Goal: Task Accomplishment & Management: Manage account settings

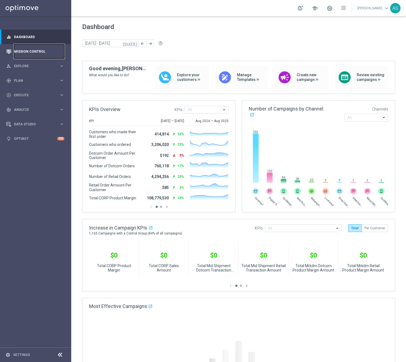
click at [36, 48] on link "Mission Control" at bounding box center [39, 51] width 50 height 15
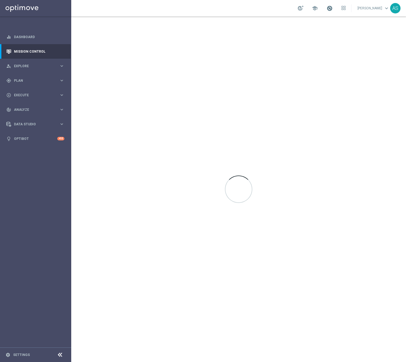
click at [333, 8] on span at bounding box center [329, 8] width 6 height 6
click at [237, 37] on div at bounding box center [238, 188] width 335 height 345
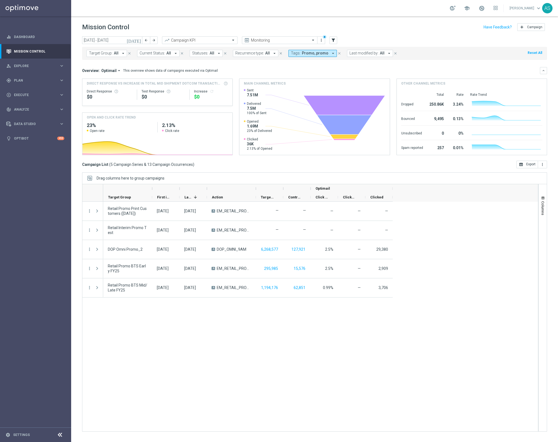
click at [137, 41] on icon "[DATE]" at bounding box center [134, 40] width 15 height 5
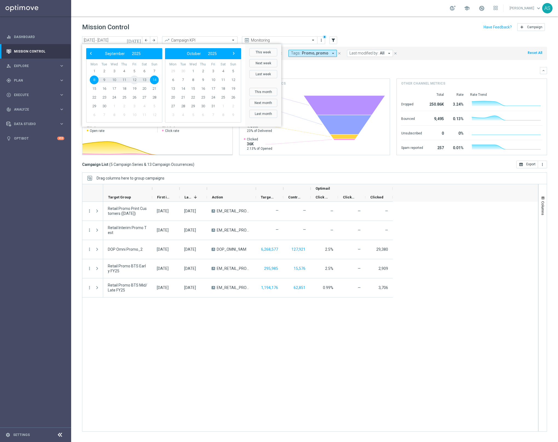
click at [134, 80] on span "12" at bounding box center [134, 80] width 9 height 9
click at [127, 80] on span "11" at bounding box center [124, 80] width 9 height 9
click at [125, 70] on span "4" at bounding box center [124, 71] width 9 height 9
click at [127, 80] on span "11" at bounding box center [124, 80] width 9 height 9
type input "04 Sep 2025 - 11 Sep 2025"
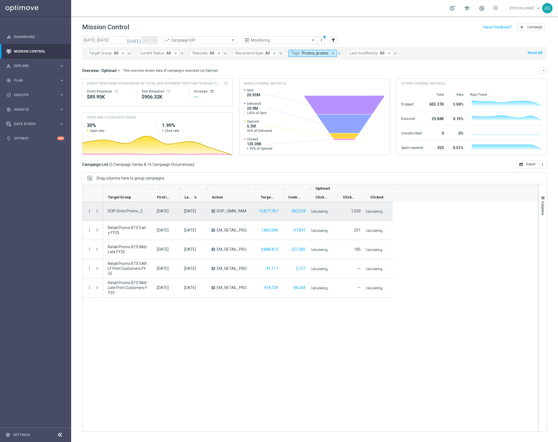
click at [89, 213] on icon "more_vert" at bounding box center [89, 211] width 5 height 5
click at [105, 214] on span "Campaign Details" at bounding box center [114, 215] width 28 height 4
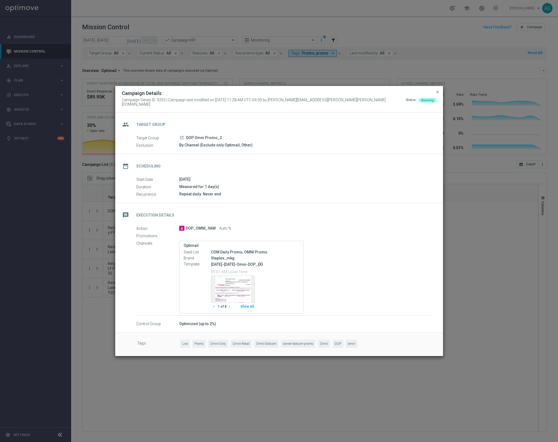
click at [228, 137] on div "launch DOP Omni Promo_2" at bounding box center [305, 137] width 253 height 5
click at [182, 136] on icon "launch" at bounding box center [182, 138] width 4 height 4
click at [406, 94] on span "close" at bounding box center [438, 92] width 4 height 4
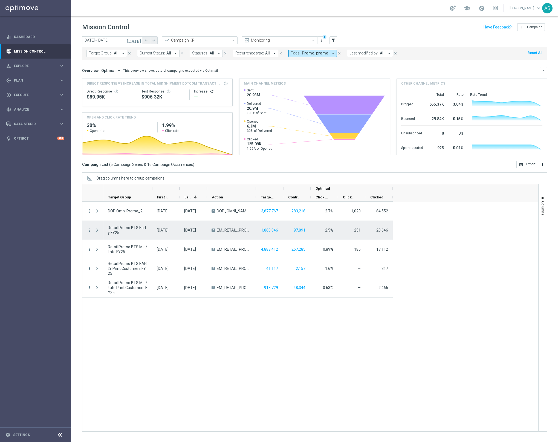
click at [98, 231] on span "Press SPACE to select this row." at bounding box center [97, 230] width 5 height 4
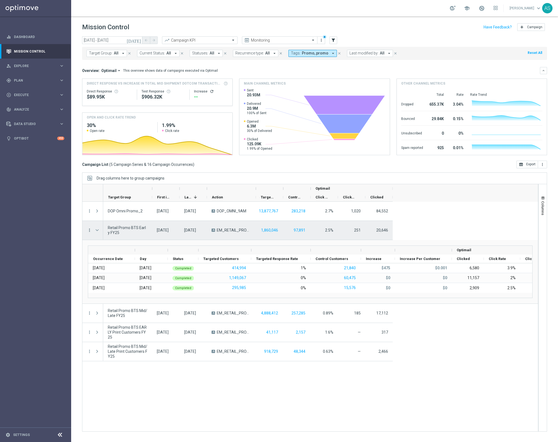
click at [90, 232] on icon "more_vert" at bounding box center [89, 230] width 5 height 5
click at [100, 234] on span "Campaign Details" at bounding box center [114, 234] width 28 height 4
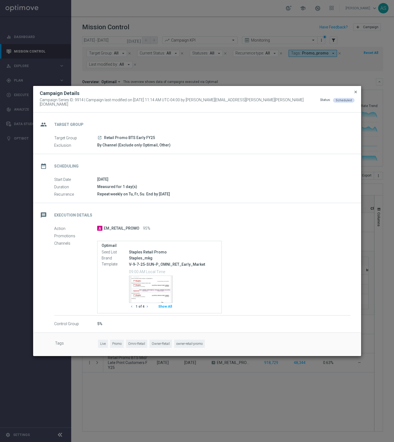
click at [356, 94] on span "close" at bounding box center [356, 92] width 4 height 4
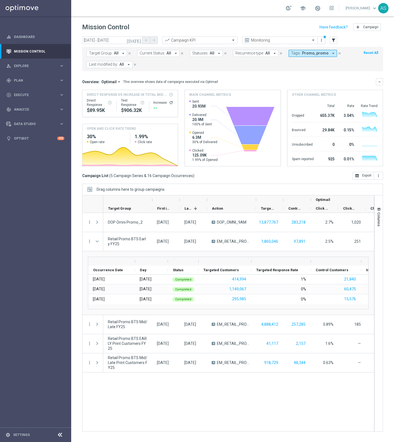
click at [338, 53] on icon "close" at bounding box center [340, 53] width 4 height 4
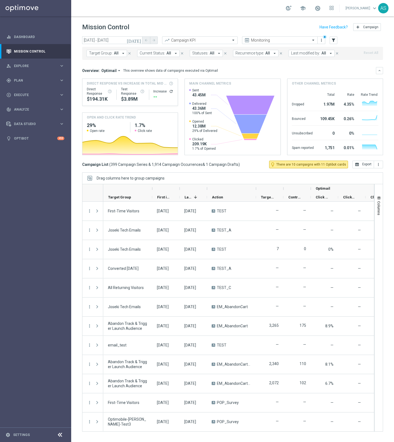
click at [59, 361] on icon at bounding box center [60, 435] width 7 height 7
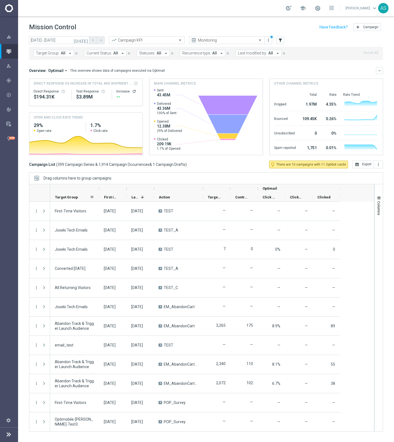
click at [69, 197] on span "Target Group" at bounding box center [66, 197] width 23 height 4
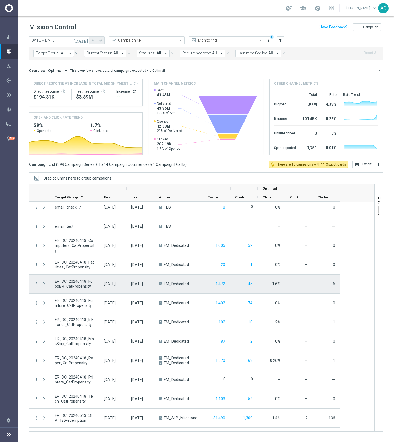
scroll to position [1500, 0]
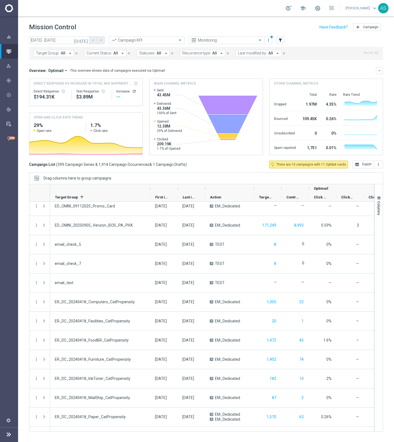
drag, startPoint x: 100, startPoint y: 188, endPoint x: 151, endPoint y: 188, distance: 51.2
click at [151, 188] on div at bounding box center [150, 188] width 2 height 9
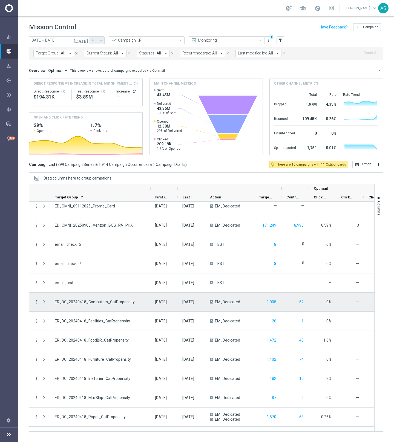
click at [37, 302] on icon "more_vert" at bounding box center [36, 302] width 5 height 5
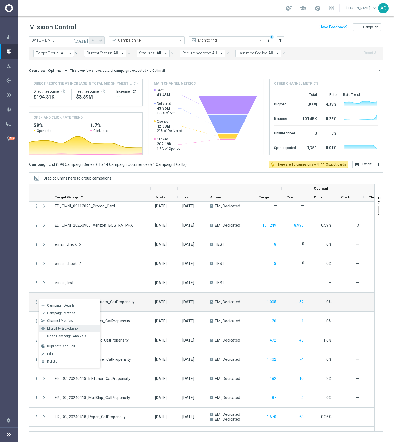
click at [64, 330] on span "Eligibility & Exclusion" at bounding box center [63, 329] width 33 height 4
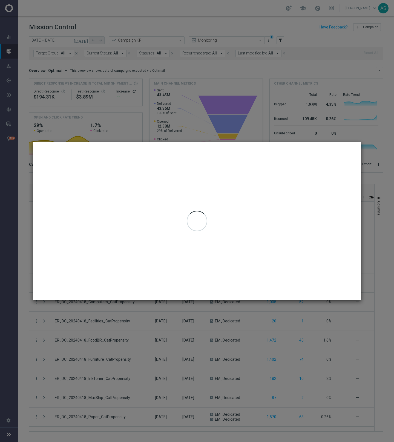
type input "04 Sep 2025 - 11 Sep 2025"
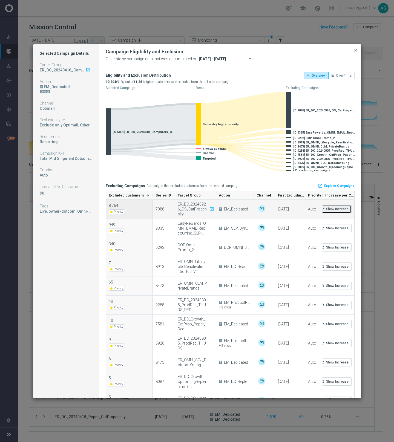
click at [336, 207] on button "refresh Show Increase" at bounding box center [335, 209] width 34 height 8
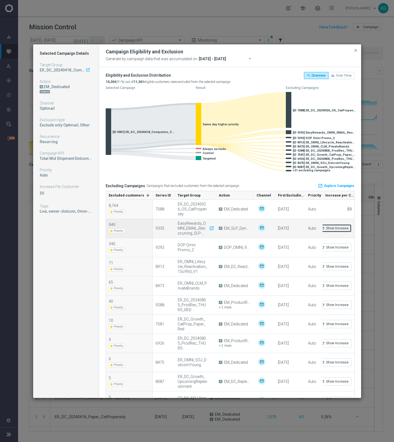
click at [337, 230] on button "refresh Show Increase" at bounding box center [335, 228] width 34 height 8
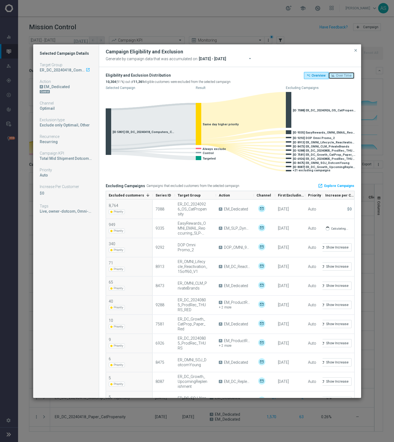
click at [344, 77] on span "Over Time" at bounding box center [344, 76] width 16 height 4
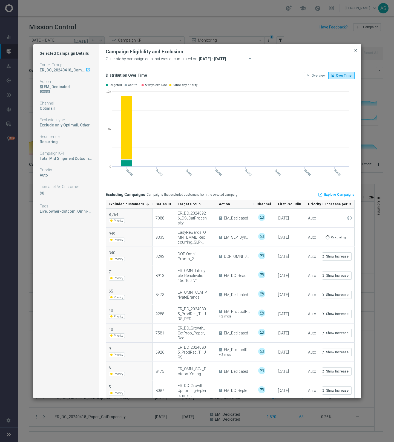
click at [355, 51] on span "close" at bounding box center [356, 50] width 4 height 4
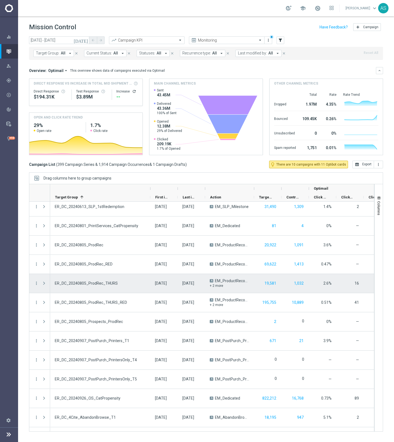
scroll to position [1768, 0]
click at [37, 283] on icon "more_vert" at bounding box center [36, 284] width 5 height 5
click at [129, 285] on div "ER_DC_20240805_ProdRec_THURS" at bounding box center [100, 284] width 100 height 19
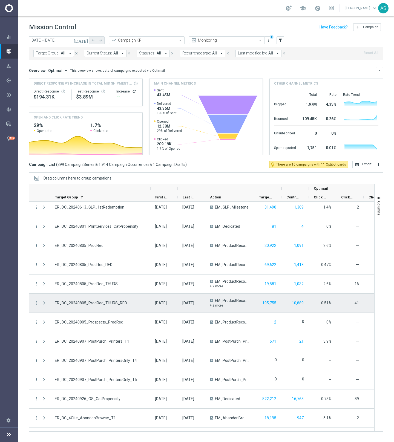
click at [83, 304] on span "ER_DC_20240805_ProdRec_THURS_RED" at bounding box center [91, 303] width 72 height 5
click at [38, 303] on icon "more_vert" at bounding box center [36, 303] width 5 height 5
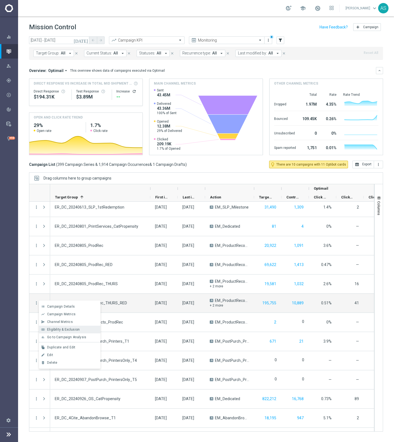
click at [54, 328] on span "Eligibility & Exclusion" at bounding box center [63, 330] width 33 height 4
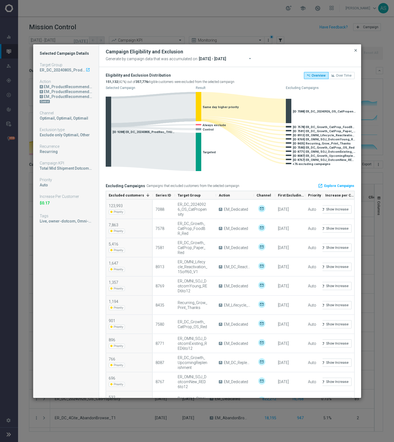
click at [355, 51] on span "close" at bounding box center [356, 50] width 4 height 4
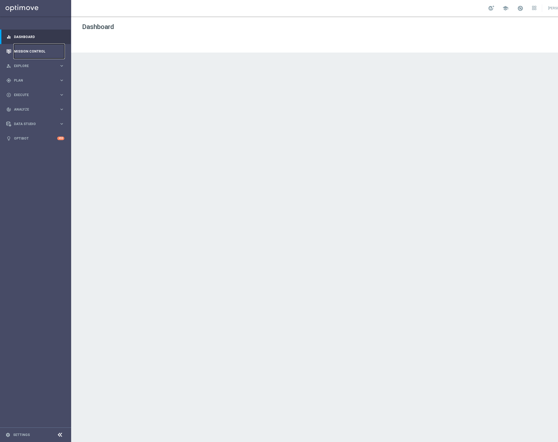
click at [36, 53] on link "Mission Control" at bounding box center [39, 51] width 50 height 15
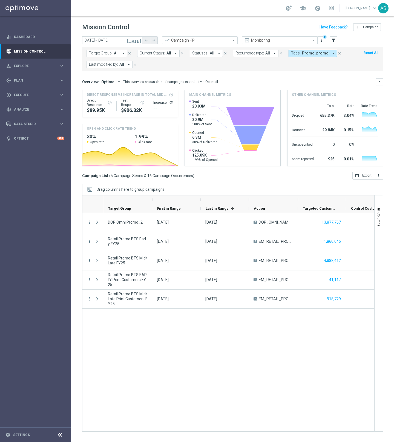
click at [61, 434] on icon at bounding box center [60, 435] width 7 height 7
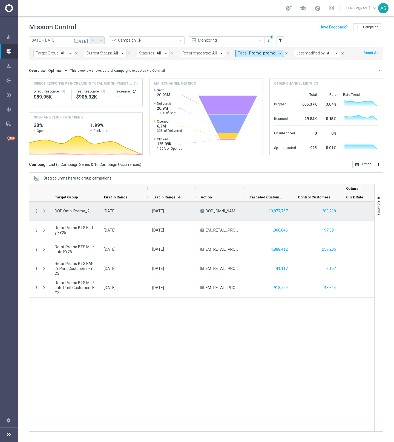
click at [44, 211] on span "Press SPACE to select this row." at bounding box center [44, 211] width 5 height 4
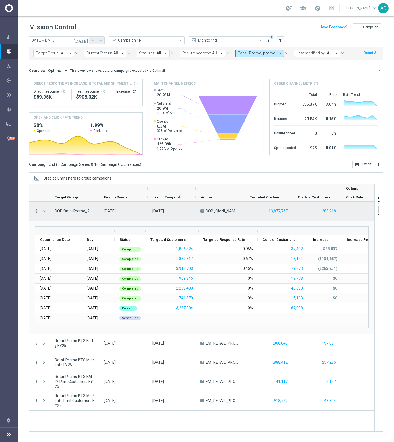
click at [37, 211] on icon "more_vert" at bounding box center [36, 211] width 5 height 5
click at [66, 239] on span "Eligibility & Exclusion" at bounding box center [63, 238] width 33 height 4
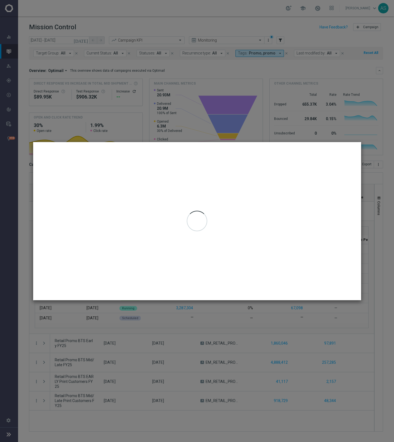
type input "[DATE] - [DATE]"
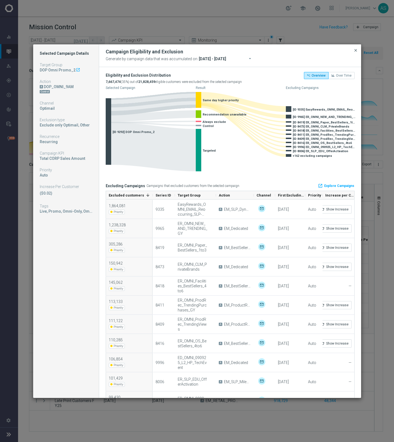
click at [356, 50] on span "close" at bounding box center [356, 50] width 4 height 4
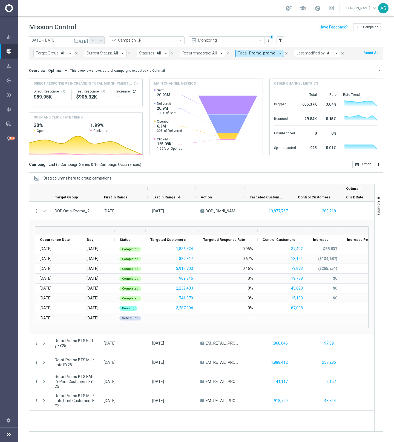
click at [285, 53] on icon "close" at bounding box center [287, 53] width 4 height 4
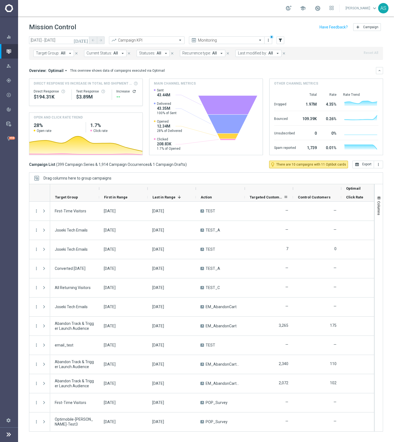
click at [265, 197] on span "Targeted Customers" at bounding box center [267, 197] width 34 height 4
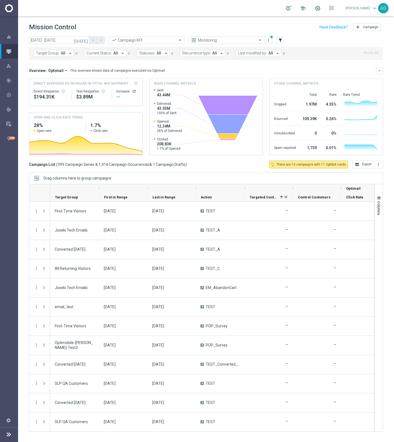
click at [265, 197] on span "Targeted Customers" at bounding box center [264, 197] width 28 height 4
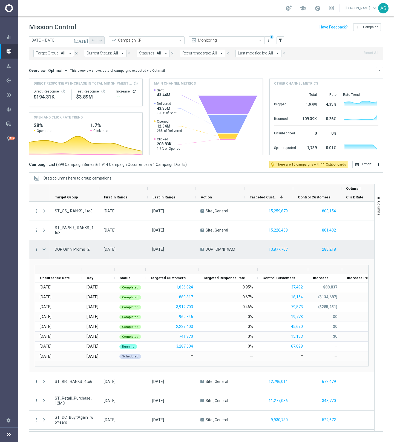
click at [46, 250] on span at bounding box center [44, 249] width 5 height 4
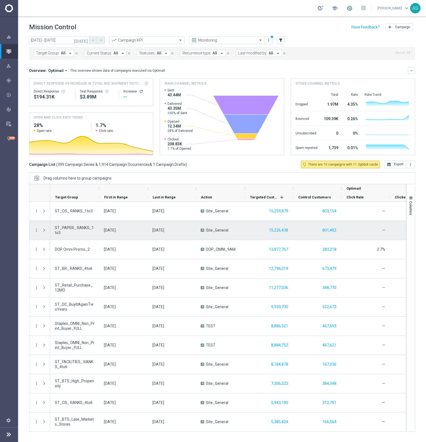
click at [45, 231] on span at bounding box center [44, 230] width 5 height 4
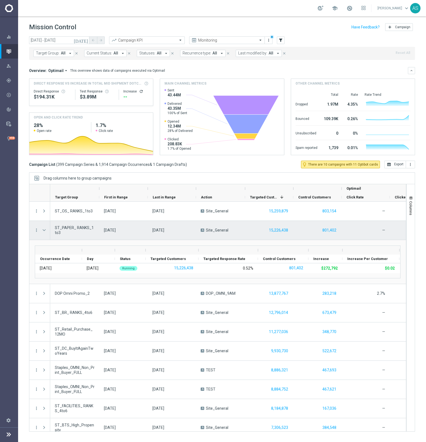
click at [45, 231] on span at bounding box center [44, 230] width 5 height 4
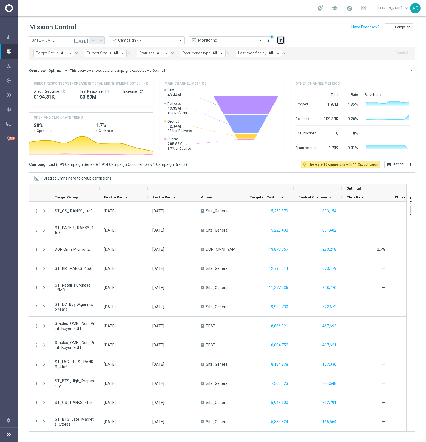
click at [280, 42] on icon "filter_alt" at bounding box center [280, 40] width 5 height 5
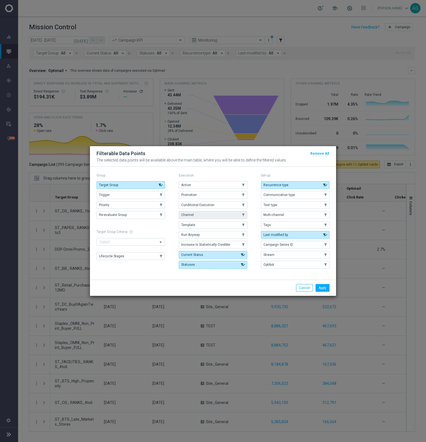
click at [230, 218] on button "Channel" at bounding box center [213, 215] width 68 height 8
click at [323, 286] on button "Apply" at bounding box center [322, 288] width 14 height 8
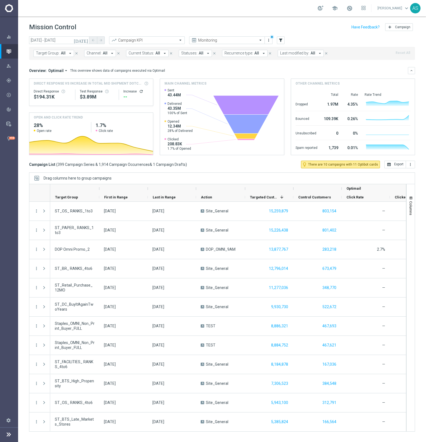
click at [112, 53] on icon "arrow_drop_down" at bounding box center [112, 53] width 5 height 5
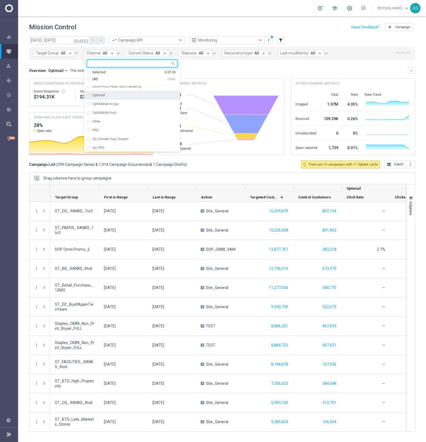
scroll to position [146, 0]
click at [98, 94] on label "Optimail" at bounding box center [98, 93] width 13 height 3
click at [222, 66] on mini-dashboard "Overview: Optimail arrow_drop_down This overview shows data of campaigns execut…" at bounding box center [222, 110] width 386 height 101
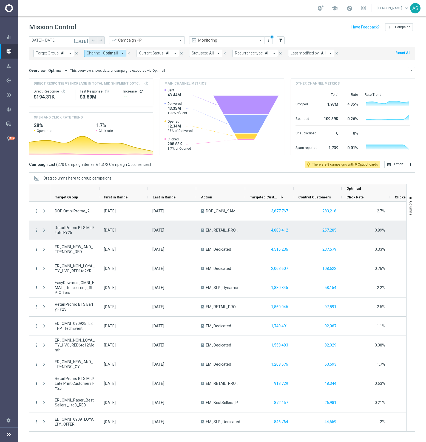
click at [42, 231] on span at bounding box center [44, 230] width 5 height 4
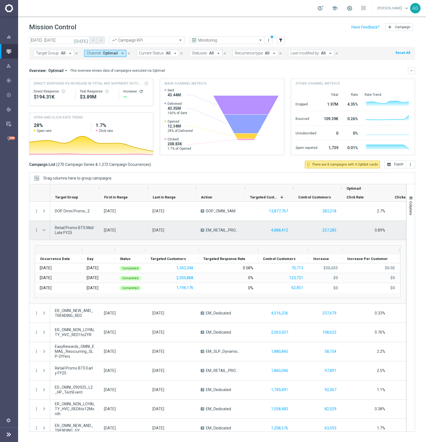
click at [42, 231] on span at bounding box center [44, 230] width 5 height 4
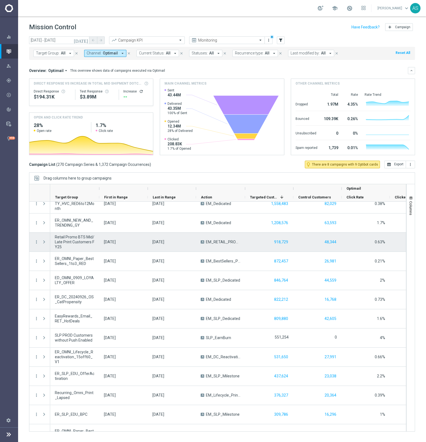
scroll to position [145, 0]
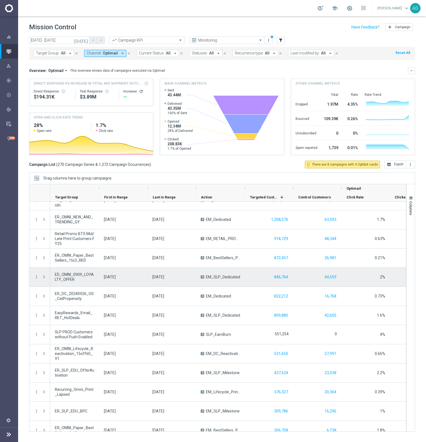
click at [44, 278] on span at bounding box center [44, 277] width 5 height 4
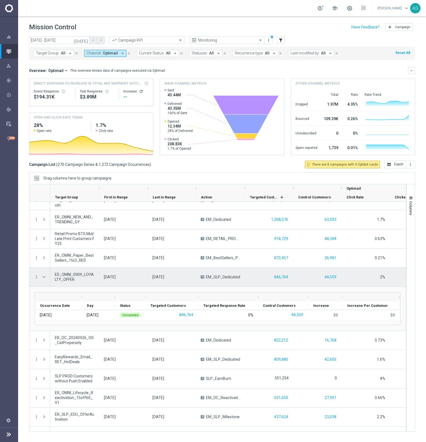
click at [44, 278] on span at bounding box center [44, 277] width 5 height 4
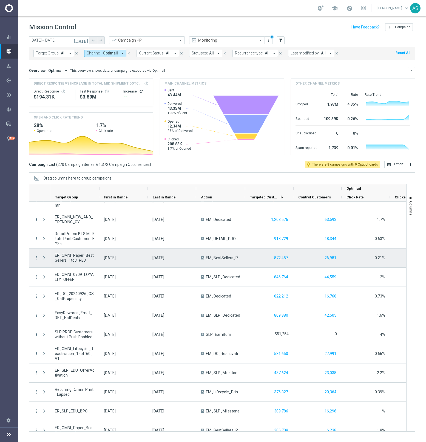
click at [45, 259] on span at bounding box center [44, 258] width 5 height 4
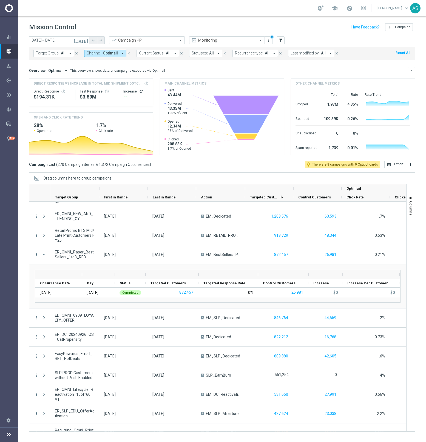
scroll to position [147, 0]
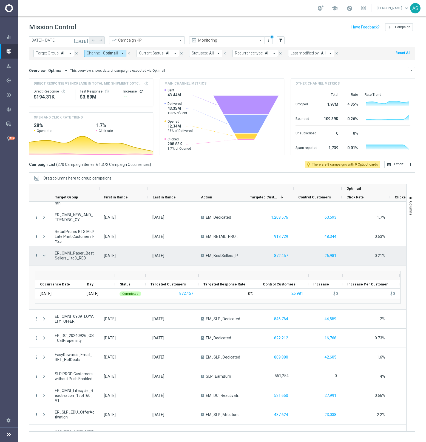
click at [44, 255] on span at bounding box center [44, 256] width 5 height 4
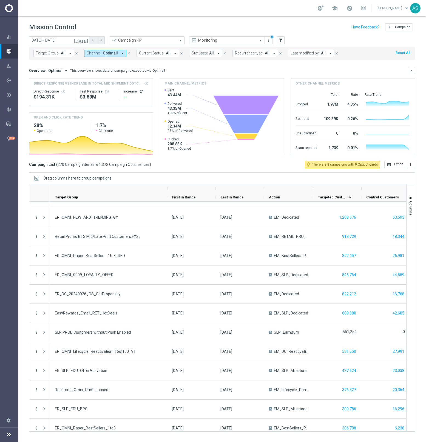
drag, startPoint x: 99, startPoint y: 190, endPoint x: 167, endPoint y: 191, distance: 67.9
click at [167, 191] on div at bounding box center [167, 188] width 2 height 9
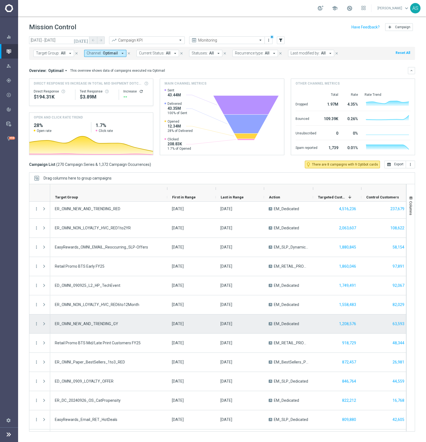
scroll to position [45, 0]
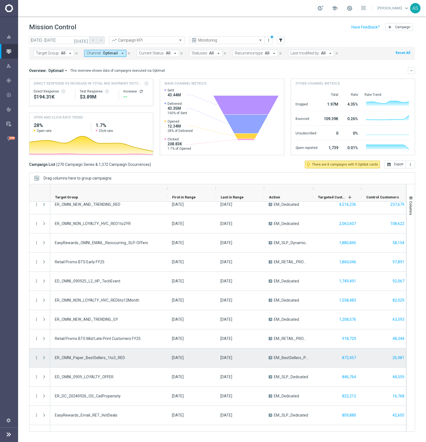
click at [44, 357] on span at bounding box center [44, 358] width 5 height 4
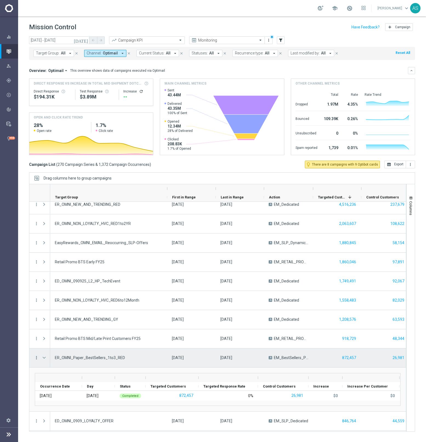
click at [36, 359] on icon "more_vert" at bounding box center [36, 358] width 5 height 5
click at [42, 361] on icon "list" at bounding box center [43, 362] width 4 height 4
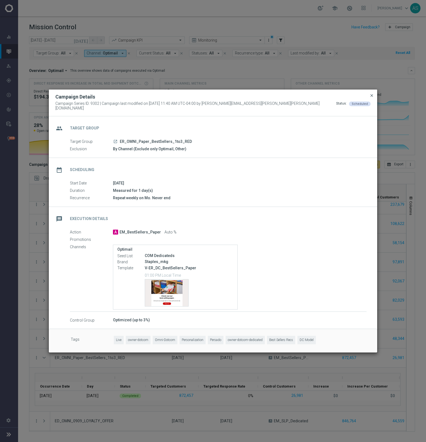
click at [373, 98] on span "close" at bounding box center [371, 95] width 4 height 4
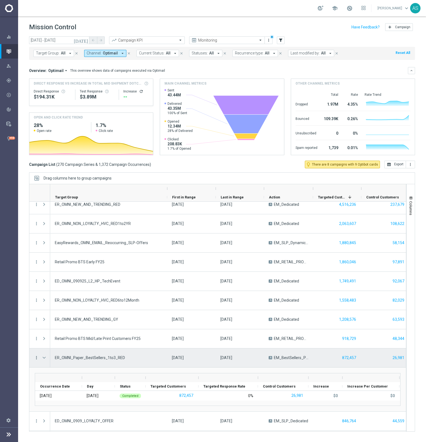
click at [38, 358] on icon "more_vert" at bounding box center [36, 358] width 5 height 5
click at [51, 383] on span "Eligibility & Exclusion" at bounding box center [63, 385] width 33 height 4
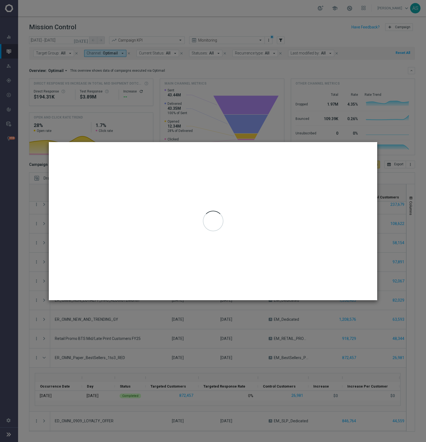
type input "04 Sep 2025 - 08 Sep 2025"
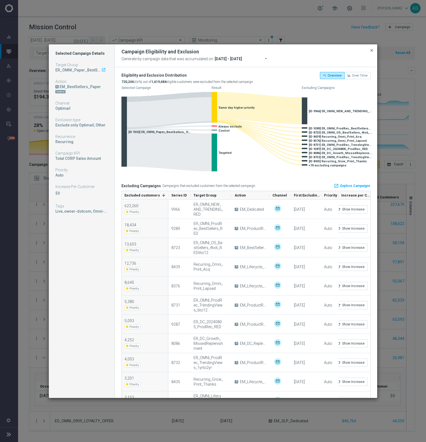
click at [372, 50] on span "close" at bounding box center [371, 50] width 4 height 4
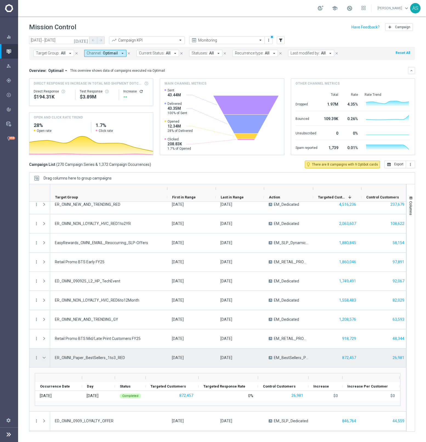
click at [44, 359] on span "Press SPACE to select this row." at bounding box center [44, 358] width 5 height 4
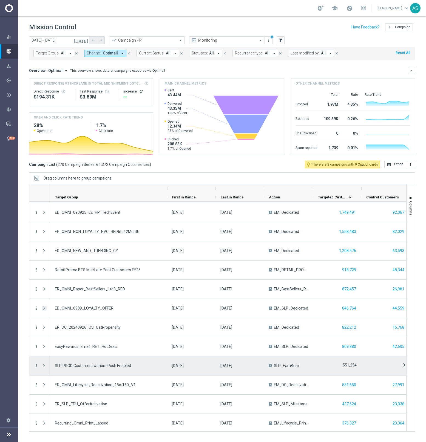
scroll to position [117, 0]
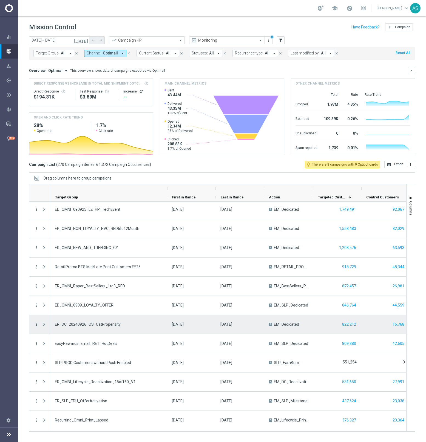
click at [36, 326] on icon "more_vert" at bounding box center [36, 324] width 5 height 5
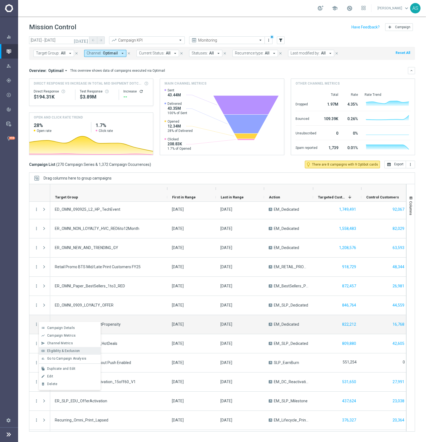
click at [53, 349] on div "join_inner Eligibility & Exclusion" at bounding box center [70, 351] width 62 height 8
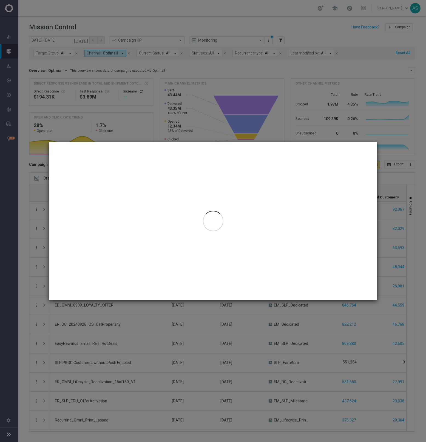
type input "04 Sep 2025 - 11 Sep 2025"
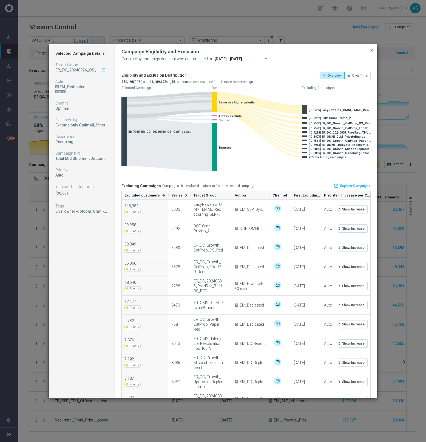
click at [372, 50] on span "close" at bounding box center [371, 50] width 4 height 4
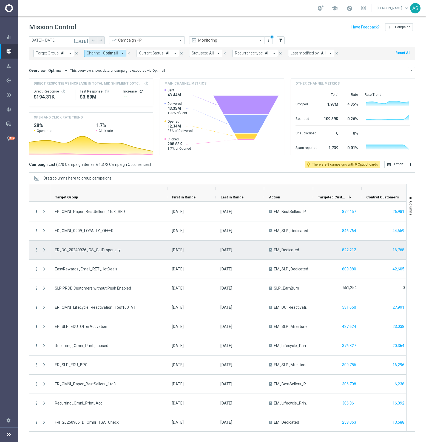
scroll to position [192, 0]
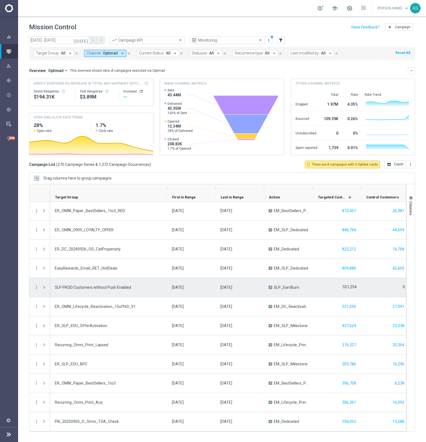
click at [44, 289] on span at bounding box center [44, 287] width 5 height 4
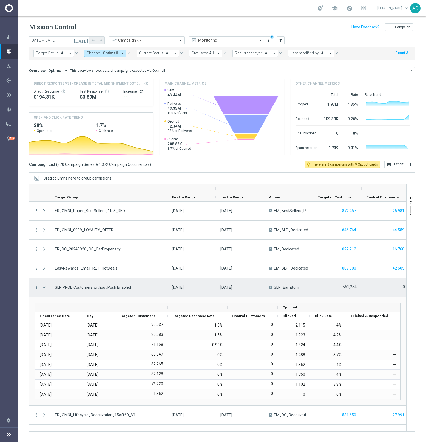
click at [44, 289] on span at bounding box center [44, 287] width 5 height 4
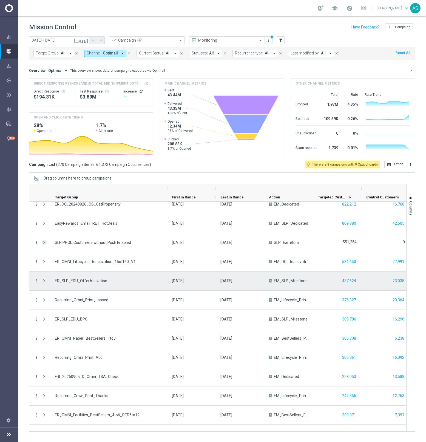
scroll to position [237, 0]
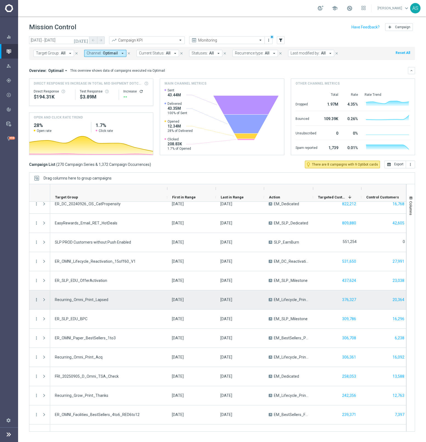
click at [36, 300] on icon "more_vert" at bounding box center [36, 299] width 5 height 5
click at [55, 325] on span "Eligibility & Exclusion" at bounding box center [63, 327] width 33 height 4
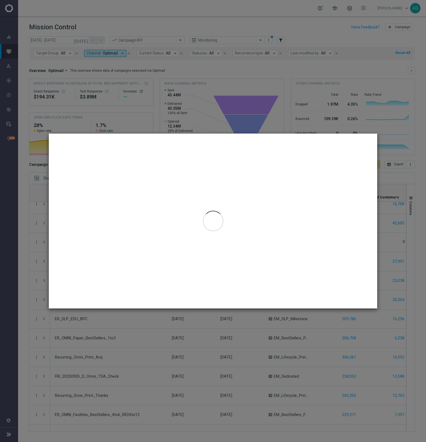
type input "04 Sep 2025 - 11 Sep 2025"
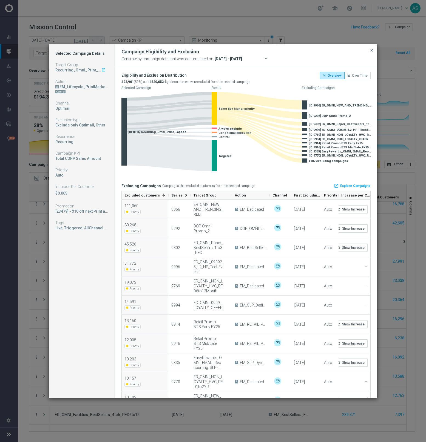
click at [369, 50] on span "close" at bounding box center [371, 50] width 4 height 4
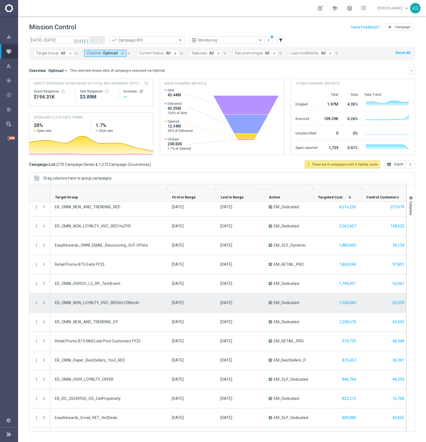
scroll to position [0, 0]
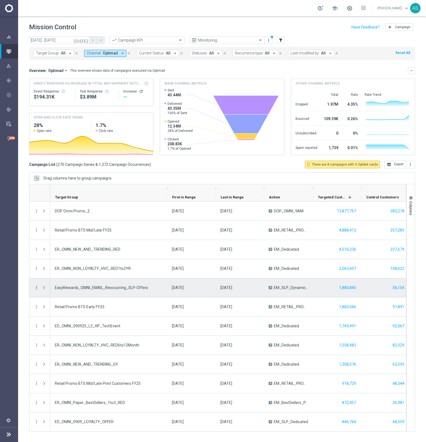
click at [36, 289] on icon "more_vert" at bounding box center [36, 287] width 5 height 5
click at [51, 290] on span "Campaign Details" at bounding box center [61, 292] width 28 height 4
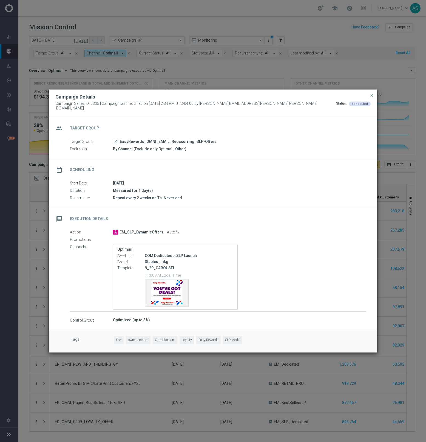
click at [115, 141] on icon "launch" at bounding box center [115, 141] width 4 height 4
click at [372, 97] on span "close" at bounding box center [371, 95] width 4 height 4
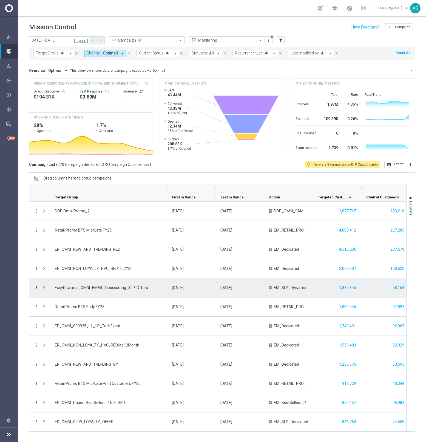
click at [36, 290] on icon "more_vert" at bounding box center [36, 287] width 5 height 5
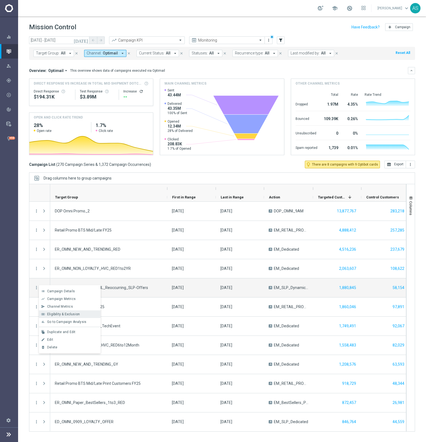
click at [49, 311] on div "join_inner Eligibility & Exclusion" at bounding box center [70, 315] width 62 height 8
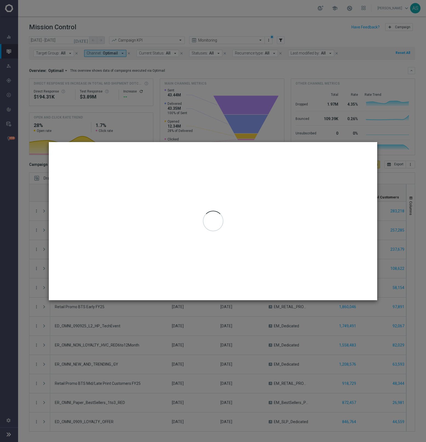
type input "04 Sep 2025 - 04 Sep 2025"
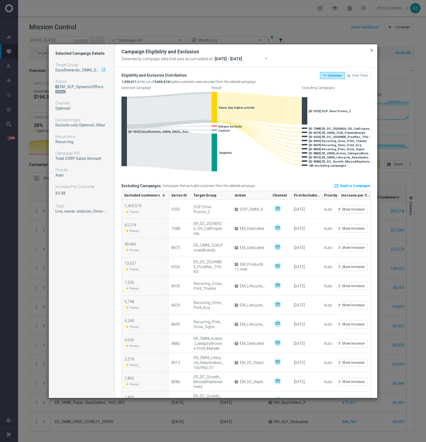
click at [371, 50] on span "close" at bounding box center [371, 50] width 4 height 4
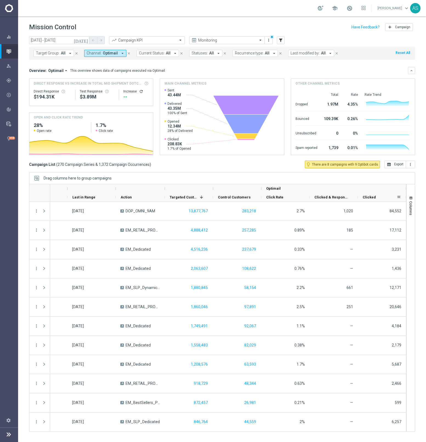
click at [369, 197] on span "Clicked" at bounding box center [368, 197] width 13 height 4
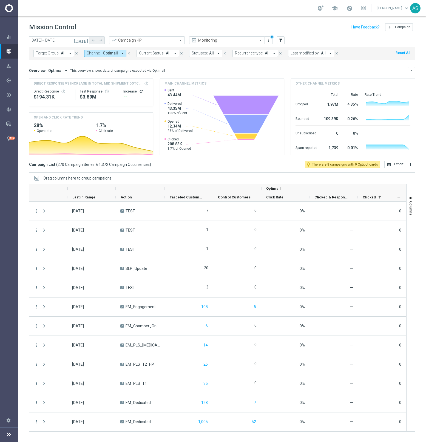
click at [369, 197] on span "Clicked" at bounding box center [368, 197] width 13 height 4
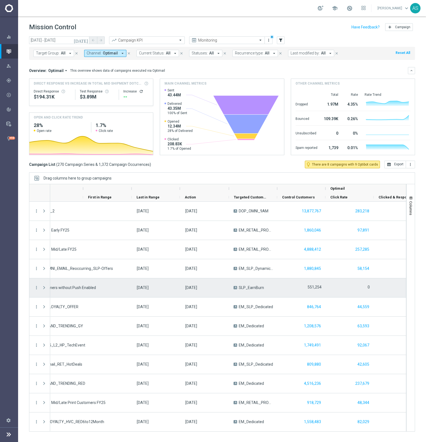
scroll to position [0, 10]
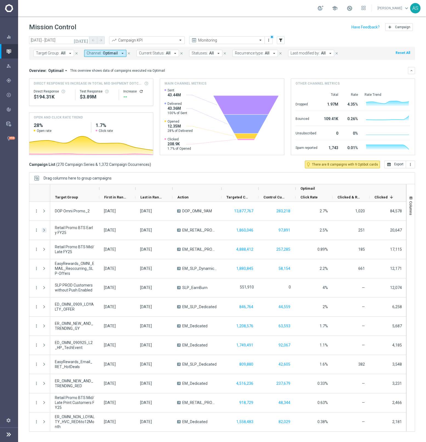
click at [44, 231] on span at bounding box center [44, 230] width 5 height 4
click at [0, 0] on span at bounding box center [0, 0] width 0 height 0
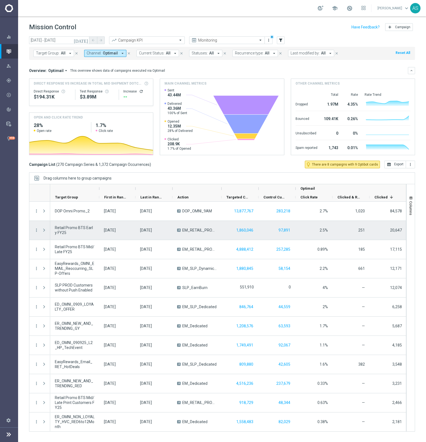
click at [44, 231] on span at bounding box center [44, 230] width 5 height 4
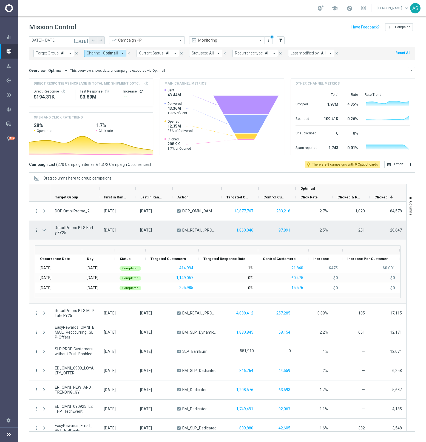
click at [36, 232] on icon "more_vert" at bounding box center [36, 230] width 5 height 5
click at [46, 236] on div "list Campaign Details" at bounding box center [70, 234] width 62 height 8
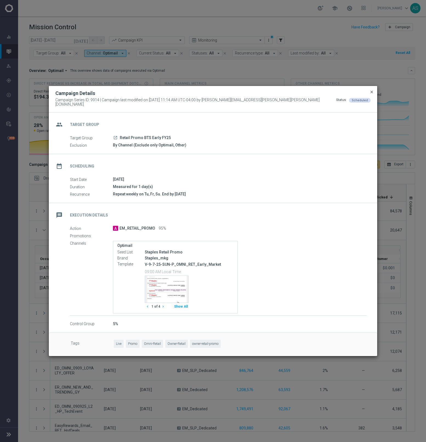
click at [372, 94] on span "close" at bounding box center [371, 92] width 4 height 4
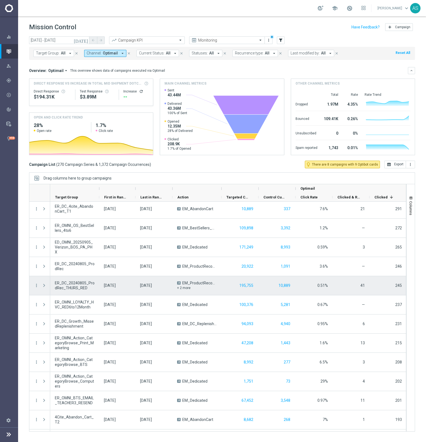
scroll to position [968, 0]
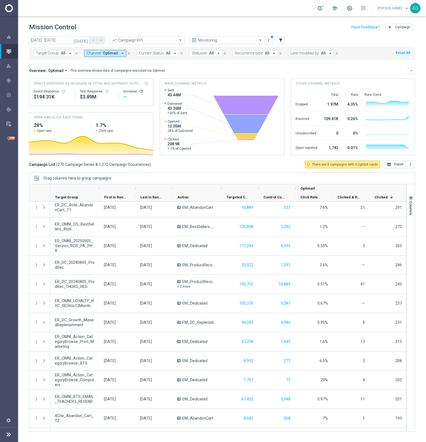
click at [84, 41] on icon "today" at bounding box center [81, 40] width 15 height 5
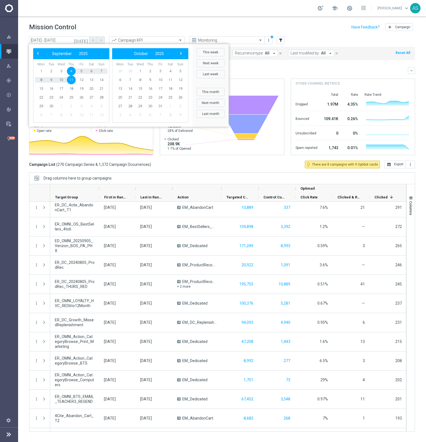
click at [74, 79] on span "11" at bounding box center [71, 80] width 9 height 9
click at [72, 79] on span "11" at bounding box center [71, 80] width 9 height 9
type input "11 Sep 2025 - 11 Sep 2025"
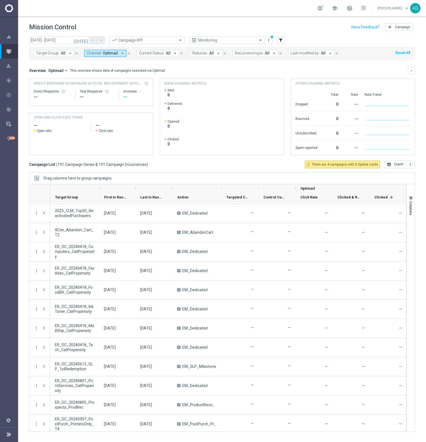
scroll to position [1025, 0]
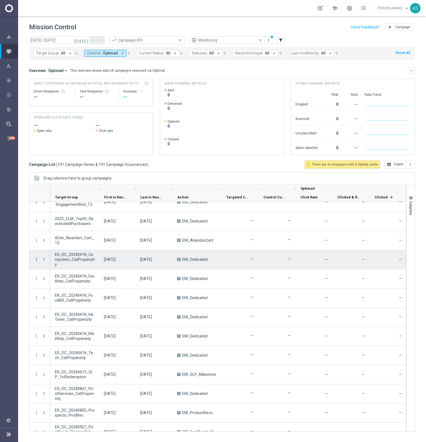
click at [35, 259] on icon "more_vert" at bounding box center [36, 259] width 5 height 5
click at [49, 262] on span "Campaign Details" at bounding box center [61, 263] width 28 height 4
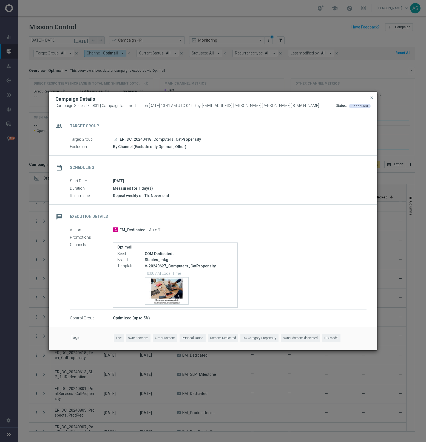
click at [116, 139] on icon "launch" at bounding box center [115, 139] width 4 height 4
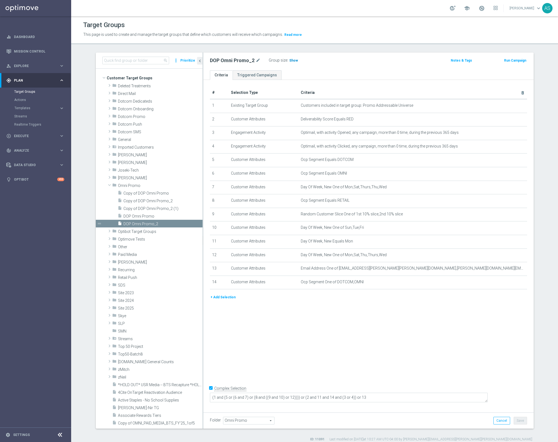
click at [294, 59] on span "Show" at bounding box center [294, 61] width 9 height 4
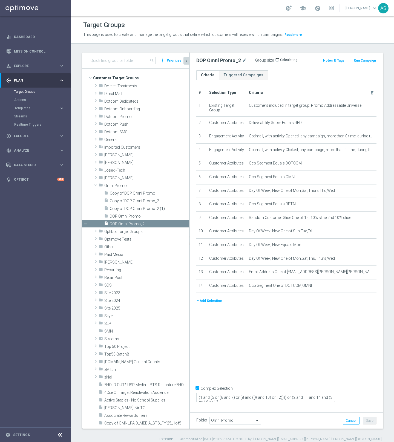
click at [187, 59] on icon "chevron_left" at bounding box center [186, 60] width 5 height 5
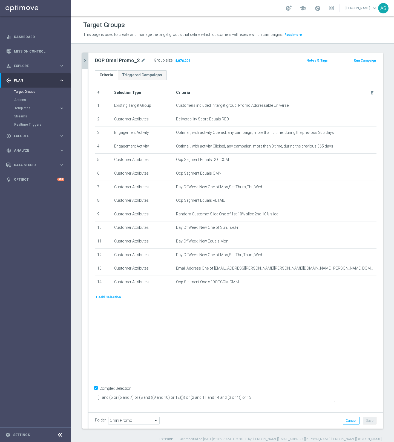
click at [63, 434] on div at bounding box center [60, 435] width 10 height 8
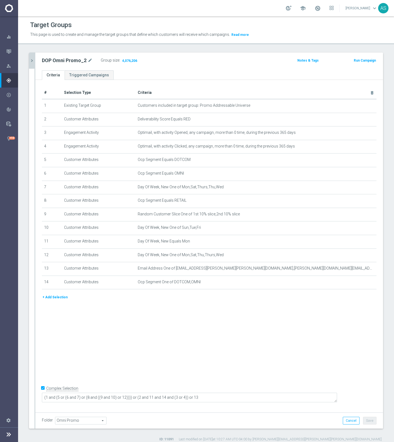
click at [31, 61] on icon "chevron_right" at bounding box center [31, 60] width 5 height 5
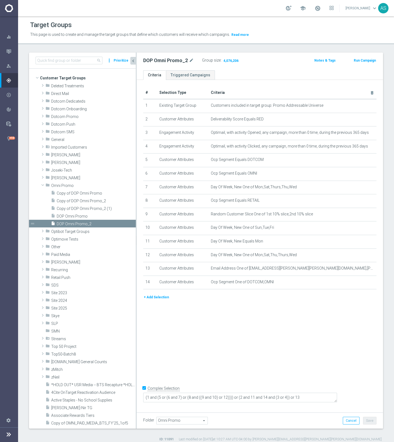
click at [31, 61] on div "search more_vert Prioritize Customer Target Groups library_add create_new_folder" at bounding box center [82, 241] width 107 height 376
click at [56, 64] on input at bounding box center [69, 61] width 67 height 8
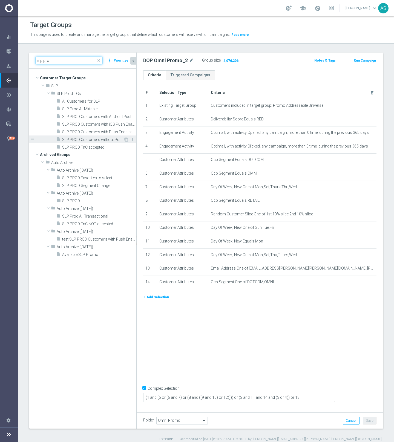
type input "slp pro"
click at [79, 141] on span "SLP PROD Customers without Push Enabled" at bounding box center [92, 139] width 61 height 5
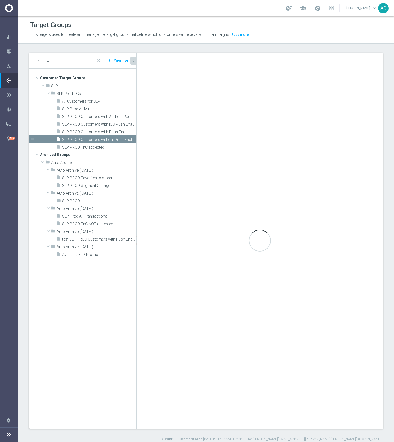
checkbox input "false"
type input "SLP Prod TGs"
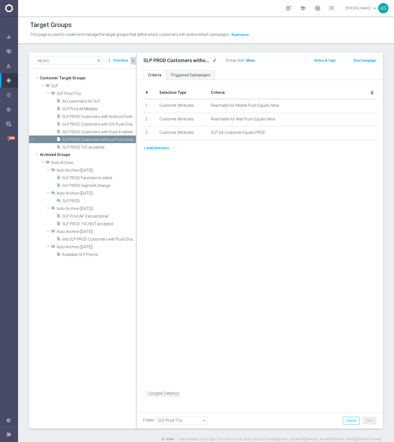
click at [251, 62] on span "Show" at bounding box center [250, 61] width 9 height 4
click at [100, 60] on span "close" at bounding box center [99, 60] width 4 height 4
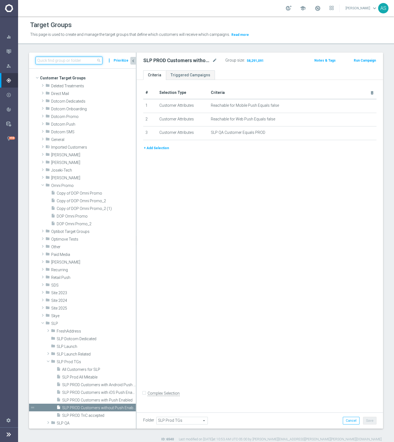
click at [76, 61] on input at bounding box center [69, 61] width 67 height 8
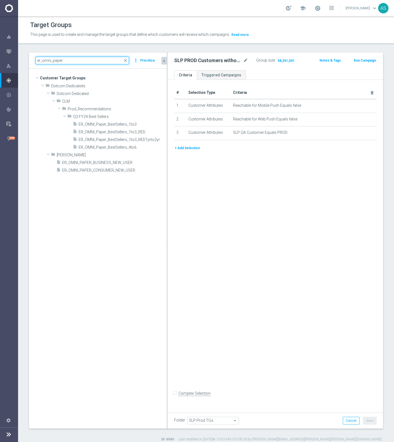
drag, startPoint x: 136, startPoint y: 115, endPoint x: 167, endPoint y: 115, distance: 30.9
click at [167, 115] on div at bounding box center [167, 241] width 1 height 376
type input "er_omni_paper"
click at [141, 134] on span "ER_OMNI_Paper_BestSellers_1to3_RED" at bounding box center [116, 132] width 75 height 5
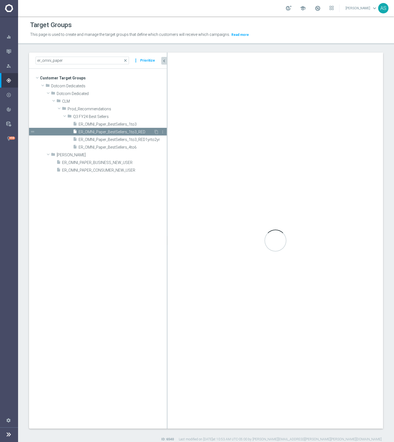
checkbox input "true"
type input "Q3 FY24 Best Sellers"
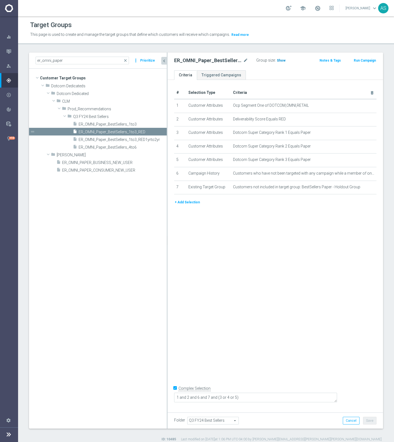
click at [279, 61] on span "Show" at bounding box center [281, 61] width 9 height 4
click at [42, 61] on input "er_omni_paper" at bounding box center [82, 61] width 93 height 8
drag, startPoint x: 42, startPoint y: 61, endPoint x: 65, endPoint y: 61, distance: 22.7
click at [65, 61] on input "er_omni_paper" at bounding box center [82, 61] width 93 height 8
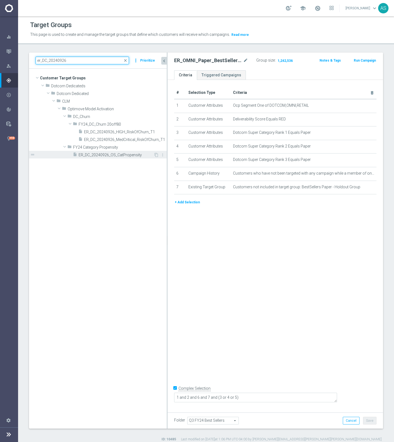
type input "er_DC_20240926"
click at [108, 155] on span "ER_DC_20240926_OS_CatPropensity" at bounding box center [116, 155] width 75 height 5
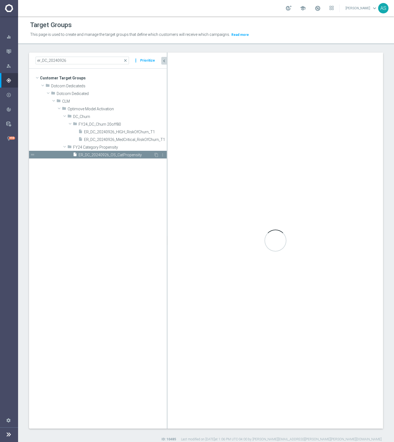
checkbox input "false"
type input "FY24 Category Propensity"
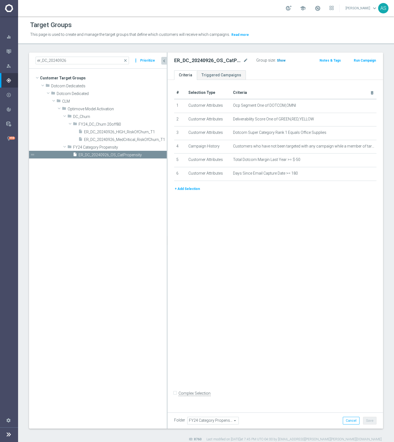
click at [282, 61] on span "Show" at bounding box center [281, 61] width 9 height 4
click at [125, 61] on span "close" at bounding box center [125, 60] width 4 height 4
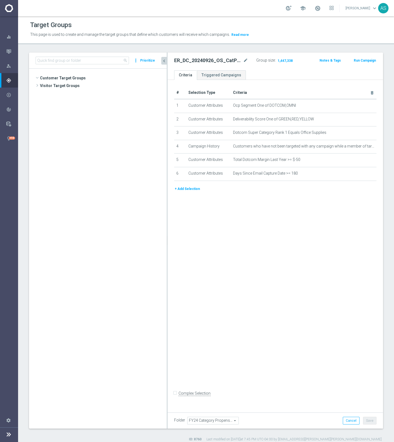
scroll to position [2277, 0]
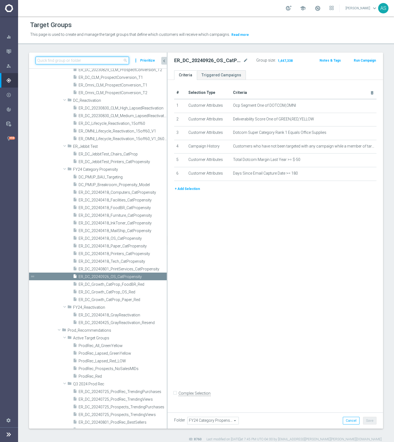
click at [118, 61] on input at bounding box center [82, 61] width 93 height 8
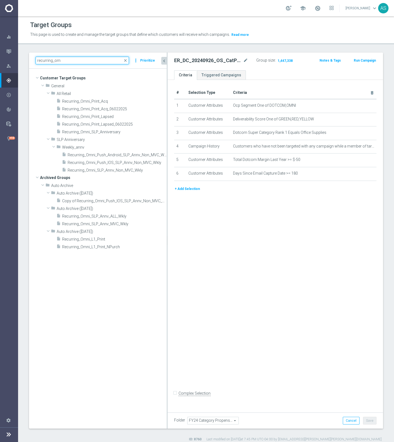
scroll to position [0, 0]
type input "recurring_omni"
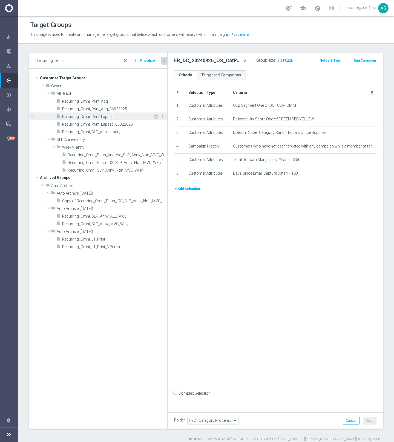
click at [111, 114] on span "Recurring_Omni_Print_Lapsed" at bounding box center [107, 116] width 91 height 5
type input "All Retail"
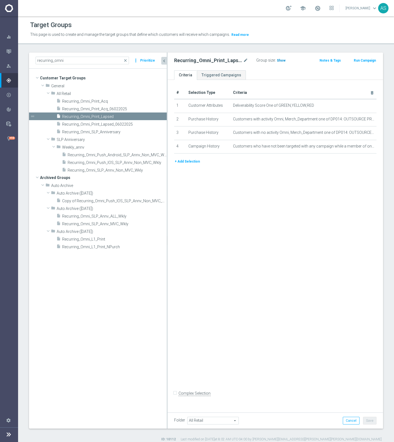
click at [278, 61] on span "Show" at bounding box center [281, 61] width 9 height 4
click at [365, 147] on icon "mode_edit" at bounding box center [365, 146] width 4 height 4
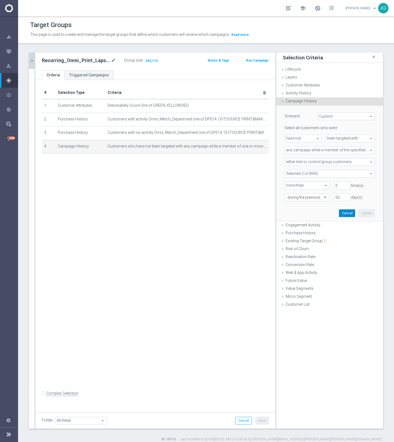
click at [349, 213] on button "Cancel" at bounding box center [347, 214] width 16 height 8
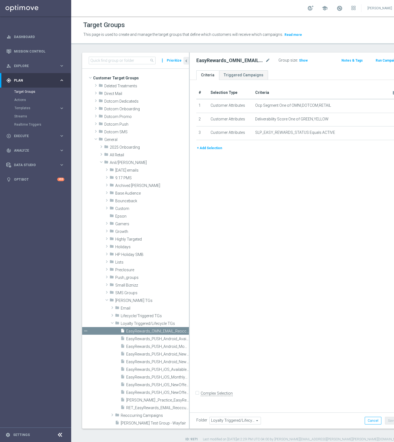
click at [295, 61] on div "Group size : Show" at bounding box center [306, 60] width 54 height 7
click at [299, 61] on span "Show" at bounding box center [303, 61] width 9 height 4
click at [57, 436] on icon at bounding box center [60, 435] width 7 height 7
click at [58, 436] on icon at bounding box center [60, 435] width 7 height 7
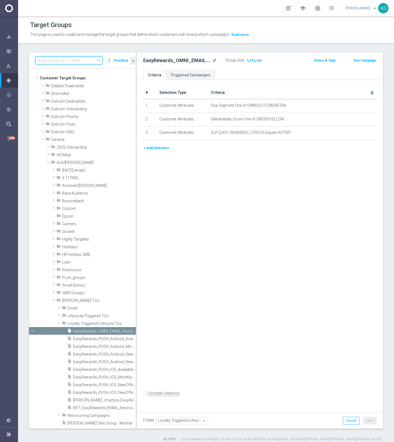
click at [75, 58] on input at bounding box center [69, 61] width 67 height 8
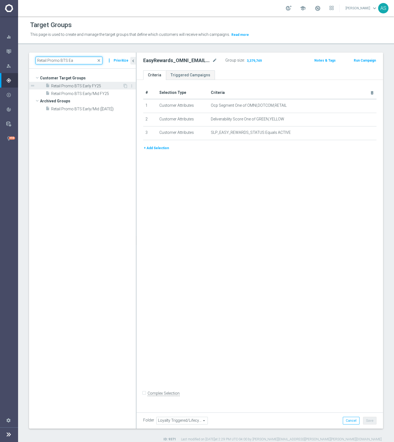
type input "Retail Promo BTS Ea"
click at [79, 86] on span "Retail Promo BTS Early FY25" at bounding box center [86, 86] width 71 height 5
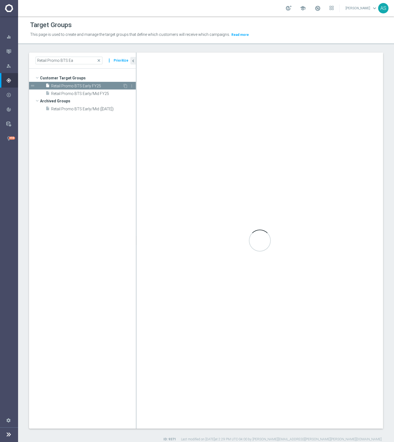
checkbox input "true"
type input "Customer Target Groups"
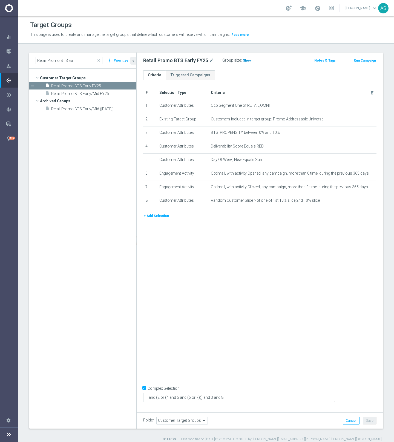
click at [247, 60] on span "Show" at bounding box center [247, 61] width 9 height 4
click at [247, 60] on span "517,010" at bounding box center [249, 61] width 13 height 5
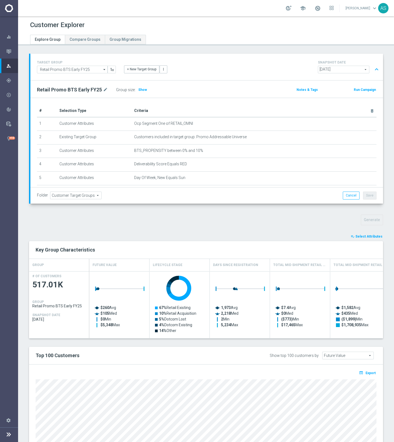
click at [374, 234] on button "playlist_add_check Select Attributes" at bounding box center [366, 237] width 33 height 6
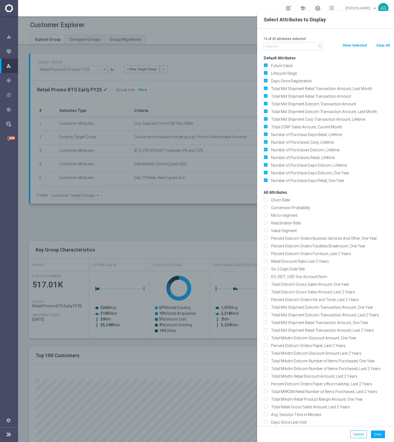
click at [386, 46] on button "Clear All" at bounding box center [383, 45] width 15 height 6
checkbox input "false"
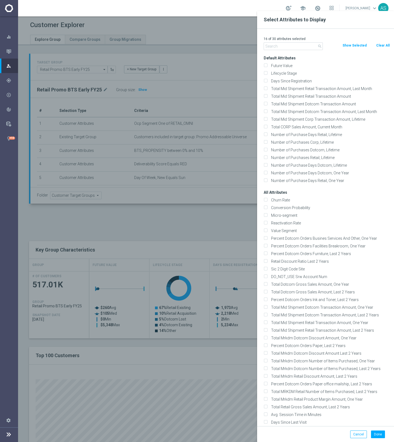
checkbox input "false"
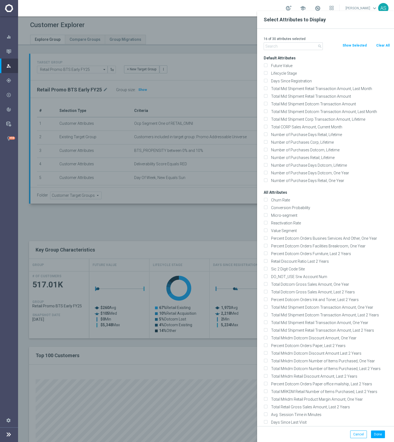
checkbox input "false"
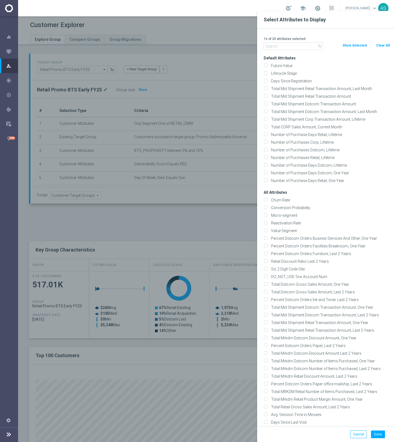
checkbox input "false"
click at [299, 49] on input "text" at bounding box center [293, 46] width 59 height 8
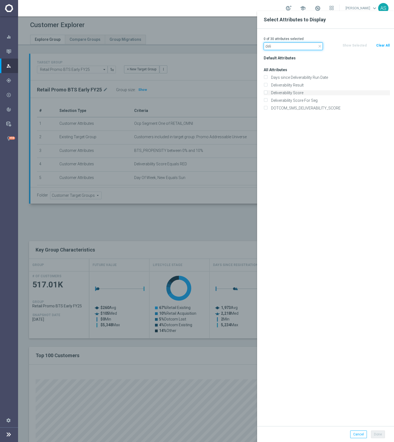
type input "deli"
click at [284, 93] on label "Deliverability Score" at bounding box center [329, 92] width 121 height 5
click at [267, 93] on input "Deliverability Score" at bounding box center [266, 94] width 4 height 4
checkbox input "true"
click at [320, 47] on icon "close" at bounding box center [320, 46] width 4 height 4
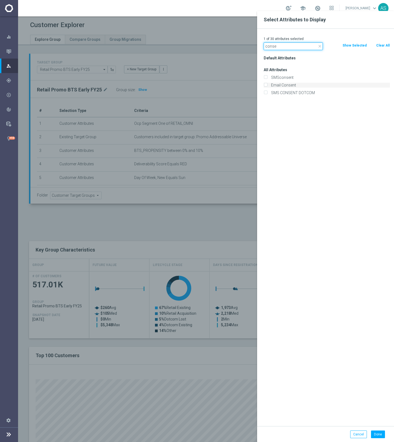
type input "conse"
click at [291, 87] on label "Email Consent" at bounding box center [329, 85] width 121 height 5
click at [267, 87] on input "Email Consent" at bounding box center [266, 86] width 4 height 4
checkbox input "true"
click at [380, 434] on button "Done" at bounding box center [378, 435] width 14 height 8
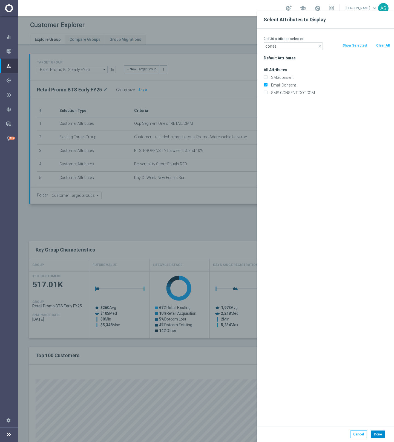
type input "Search"
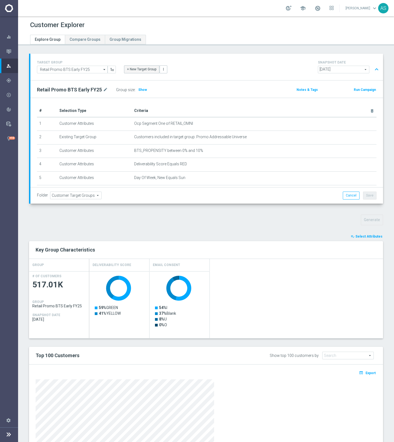
click at [144, 69] on button "+ New Target Group" at bounding box center [141, 69] width 35 height 8
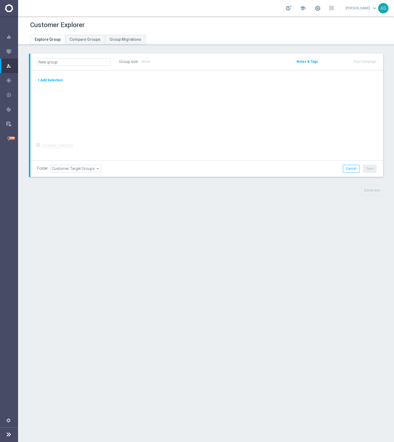
click at [51, 80] on button "+ Add Selection" at bounding box center [50, 80] width 26 height 6
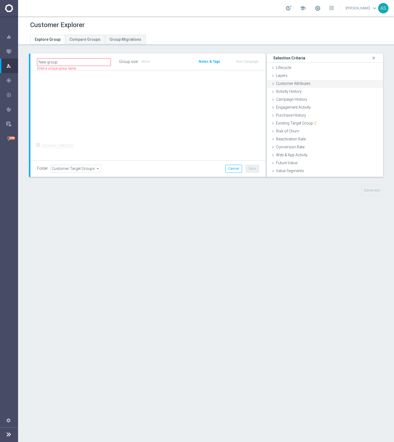
click at [308, 83] on span "Customer Attributes" at bounding box center [293, 83] width 35 height 4
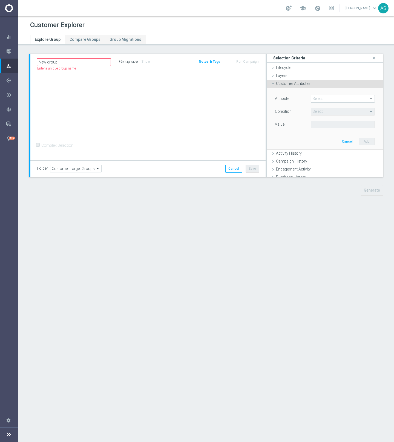
click at [319, 98] on span at bounding box center [343, 98] width 64 height 7
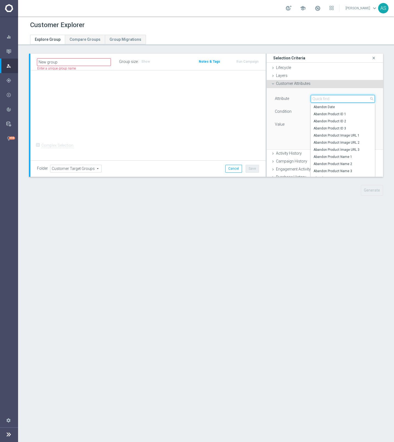
click at [319, 98] on input "search" at bounding box center [343, 99] width 64 height 8
type input "deliver"
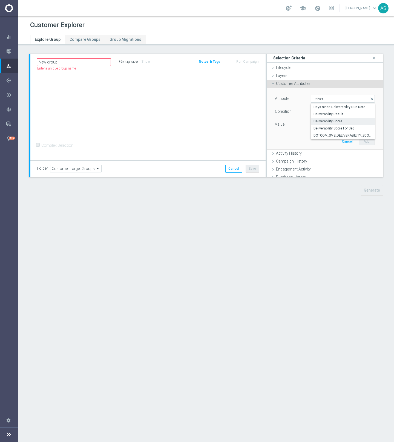
click at [337, 123] on span "Deliverability Score" at bounding box center [343, 121] width 59 height 4
type input "Deliverability Score"
click at [342, 125] on span at bounding box center [343, 124] width 64 height 7
click at [327, 110] on span "Equals" at bounding box center [343, 111] width 64 height 7
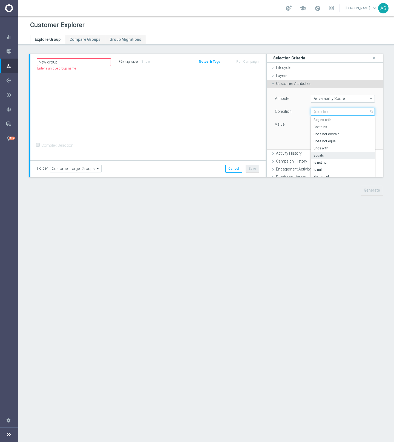
click at [326, 110] on input "search" at bounding box center [343, 112] width 64 height 8
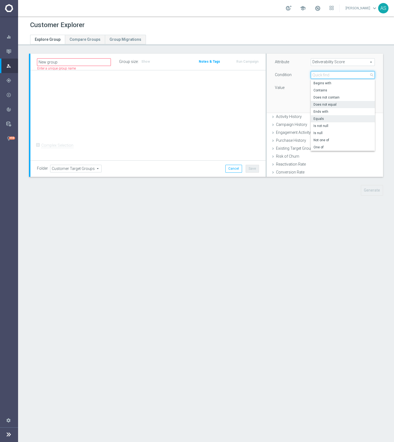
scroll to position [38, 0]
click at [325, 144] on span "One of" at bounding box center [343, 146] width 59 height 4
type input "One of"
click at [331, 86] on span at bounding box center [343, 86] width 64 height 7
click at [316, 122] on input "GREEN" at bounding box center [317, 123] width 4 height 4
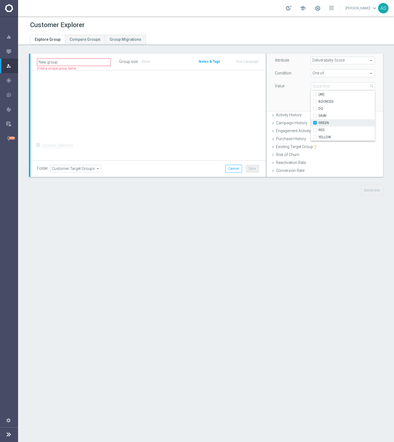
checkbox input "true"
type input "GREEN"
click at [316, 129] on input "RED" at bounding box center [317, 130] width 4 height 4
checkbox input "true"
type input "Selected 2 of 6"
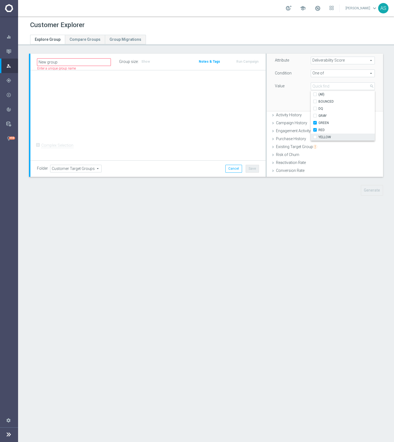
click at [316, 138] on input "YELLOW" at bounding box center [317, 137] width 4 height 4
checkbox input "true"
type input "Selected 3 of 6"
click at [293, 102] on div "Attribute Deliverability Score Deliverability Score arrow_drop_down search Cond…" at bounding box center [325, 80] width 108 height 61
click at [365, 104] on button "Add" at bounding box center [367, 103] width 16 height 8
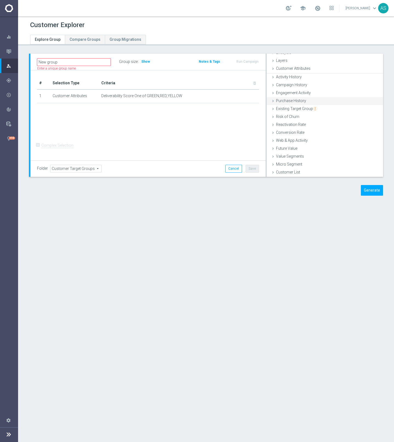
scroll to position [15, 0]
click at [372, 188] on button "Generate" at bounding box center [372, 190] width 22 height 11
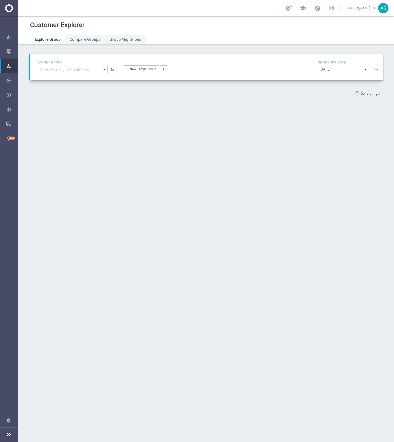
scroll to position [10, 0]
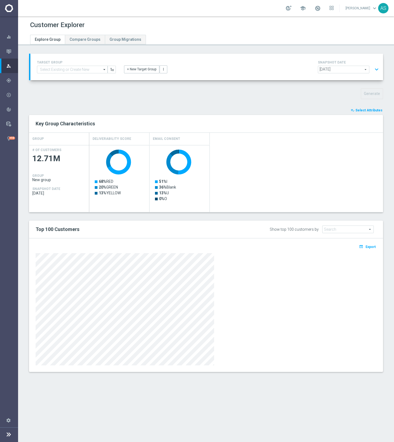
click at [376, 69] on button "expand_more" at bounding box center [377, 69] width 8 height 10
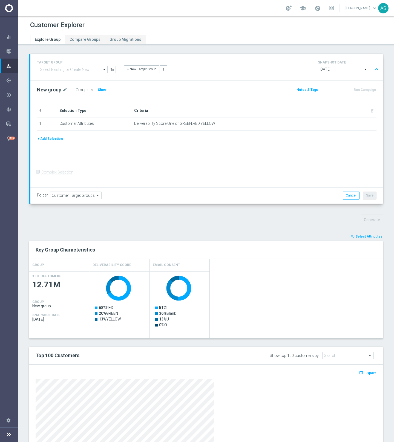
scroll to position [0, 0]
click at [55, 139] on button "+ Add Selection" at bounding box center [50, 139] width 26 height 6
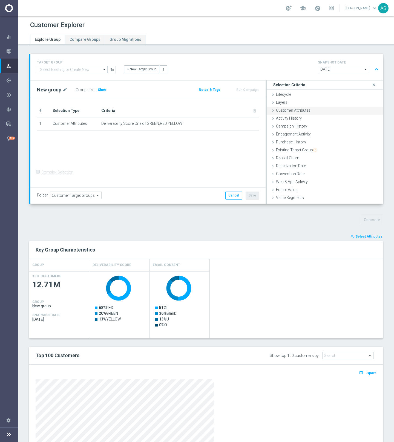
click at [294, 112] on span "Customer Attributes" at bounding box center [293, 110] width 35 height 4
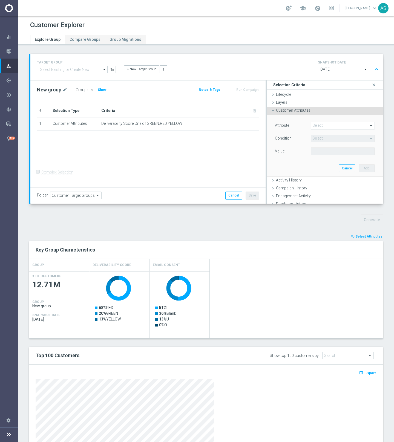
click at [322, 126] on span at bounding box center [343, 125] width 64 height 7
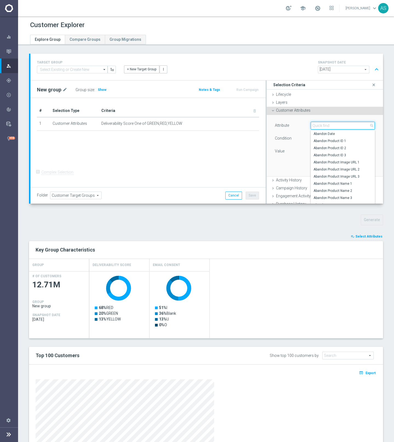
click at [322, 126] on input "search" at bounding box center [343, 126] width 64 height 8
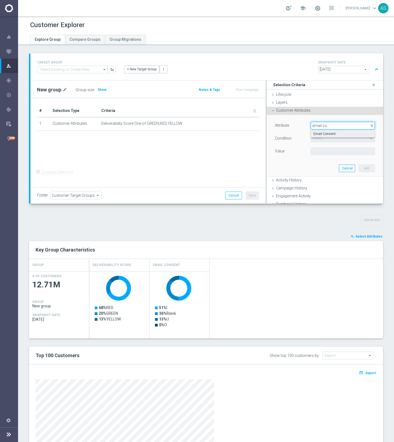
type input "email co"
click at [322, 132] on span "Email Consent" at bounding box center [343, 134] width 59 height 4
type input "Email Consent"
click at [327, 151] on input "text" at bounding box center [343, 152] width 64 height 8
click at [328, 140] on span "Equals" at bounding box center [343, 138] width 64 height 7
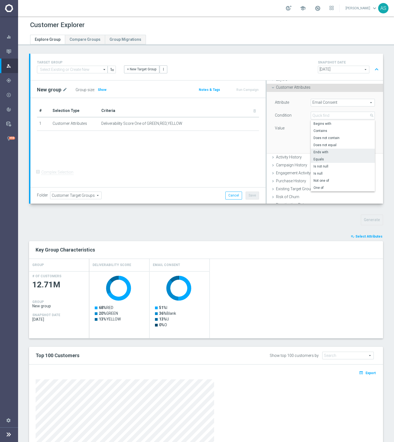
scroll to position [23, 0]
drag, startPoint x: 324, startPoint y: 185, endPoint x: 323, endPoint y: 174, distance: 11.0
click at [323, 174] on div "Begins with Contains Does not contain Does not equal Ends with Equals Is not nu…" at bounding box center [343, 155] width 64 height 71
click at [323, 174] on span "Is null" at bounding box center [343, 173] width 59 height 4
type input "Is null"
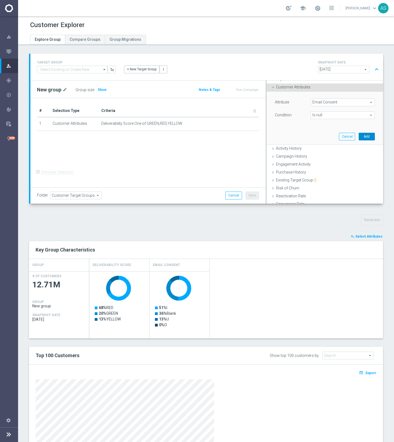
click at [369, 138] on button "Add" at bounding box center [367, 137] width 16 height 8
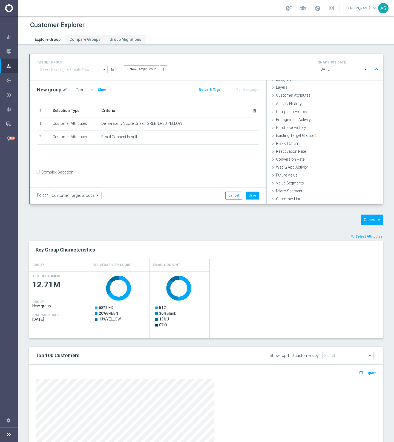
scroll to position [15, 0]
click at [100, 90] on span "Show" at bounding box center [102, 90] width 9 height 4
click at [245, 138] on icon "mode_edit" at bounding box center [246, 137] width 4 height 4
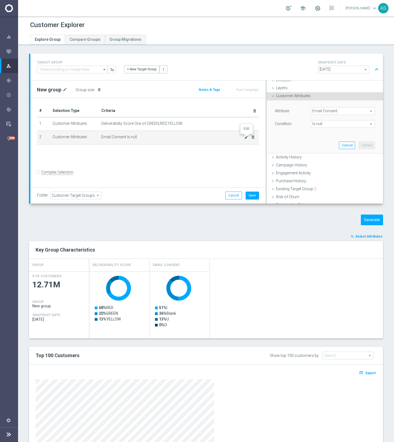
scroll to position [23, 0]
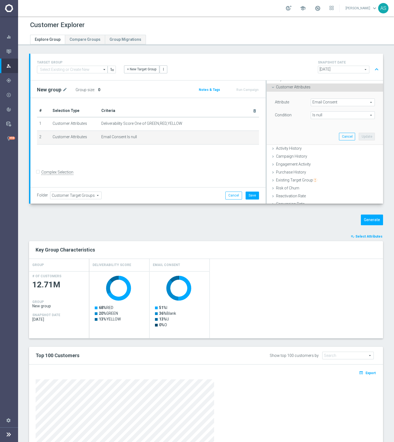
click at [340, 117] on span "Is null" at bounding box center [343, 115] width 64 height 7
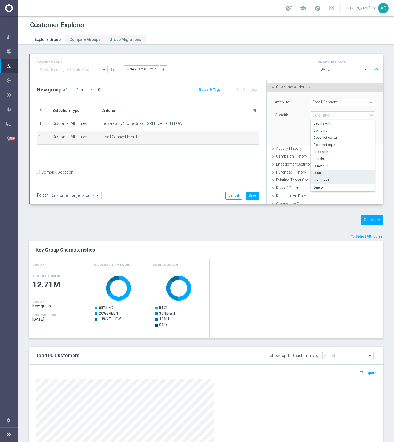
click at [326, 182] on span "Not one of" at bounding box center [343, 180] width 59 height 4
type input "Not one of"
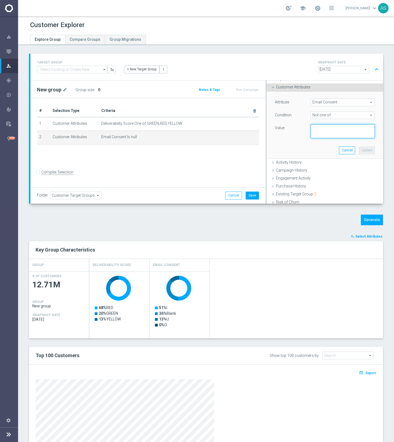
click at [320, 132] on textarea at bounding box center [343, 131] width 64 height 14
type textarea "I,O,U"
click at [365, 149] on button "Update" at bounding box center [367, 151] width 16 height 8
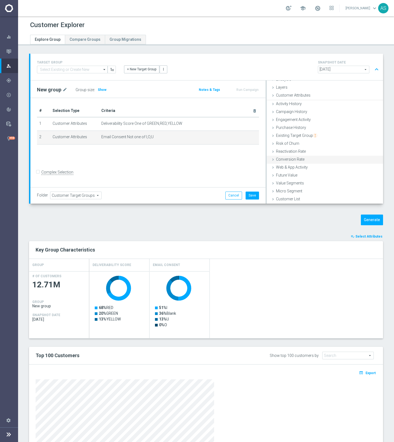
scroll to position [15, 0]
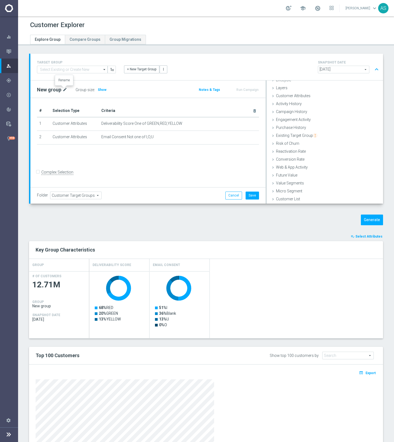
click at [64, 91] on icon "mode_edit" at bounding box center [64, 90] width 5 height 7
type input "Adam Test Group"
click at [369, 220] on button "Generate" at bounding box center [372, 220] width 22 height 11
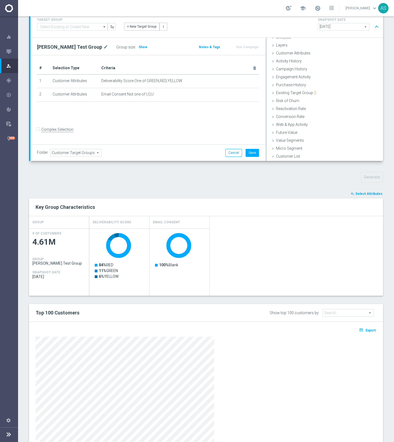
scroll to position [49, 0]
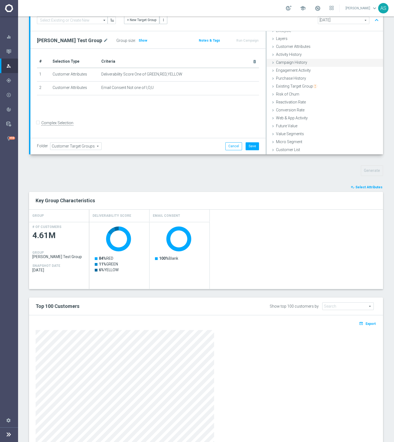
click at [293, 64] on span "Campaign History" at bounding box center [291, 62] width 31 height 4
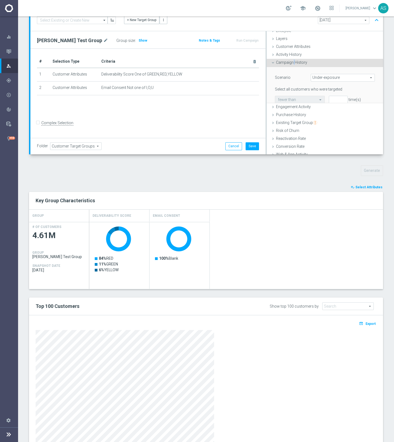
click at [293, 64] on li "Campaign History done Scenario Under-exposure Under-exposure arrow_drop_down se…" at bounding box center [325, 81] width 116 height 45
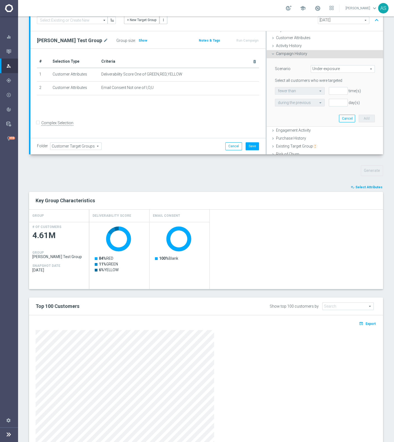
click at [339, 68] on span "Under-exposure" at bounding box center [343, 68] width 64 height 7
click at [331, 76] on span "Under-exposure" at bounding box center [343, 77] width 58 height 4
click at [339, 91] on input "number" at bounding box center [338, 91] width 19 height 8
click at [339, 91] on input "1" at bounding box center [338, 91] width 19 height 8
type input "1"
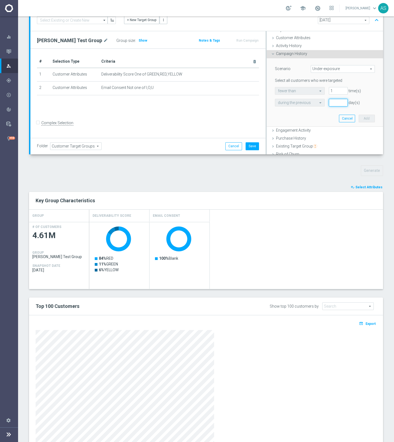
click at [337, 101] on input "number" at bounding box center [338, 103] width 19 height 8
type input "11"
click at [366, 117] on button "Add" at bounding box center [367, 119] width 16 height 8
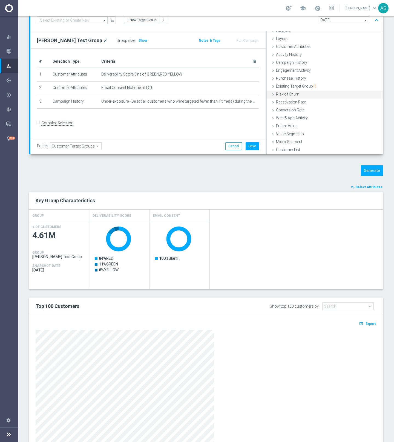
scroll to position [15, 0]
click at [139, 41] on span "Show" at bounding box center [143, 41] width 9 height 4
click at [367, 188] on span "Select Attributes" at bounding box center [369, 187] width 27 height 4
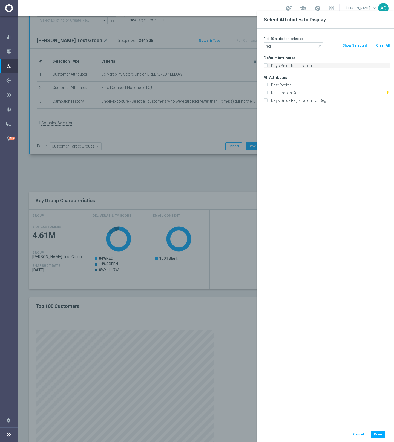
type input "reg"
click at [309, 67] on label "Days Since Registration" at bounding box center [329, 65] width 121 height 5
click at [267, 67] on input "Days Since Registration" at bounding box center [266, 67] width 4 height 4
checkbox input "true"
click at [293, 94] on label "Registration Date" at bounding box center [327, 92] width 116 height 5
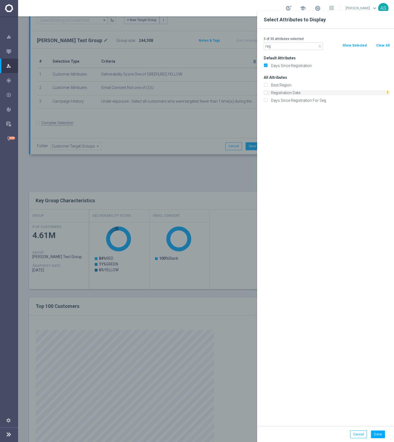
click at [267, 94] on input "Registration Date" at bounding box center [266, 94] width 4 height 4
checkbox input "true"
click at [379, 434] on button "Done" at bounding box center [378, 435] width 14 height 8
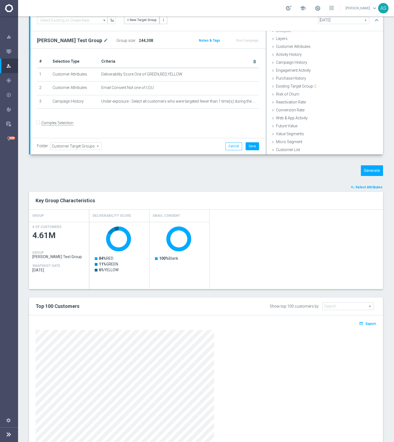
scroll to position [49, 0]
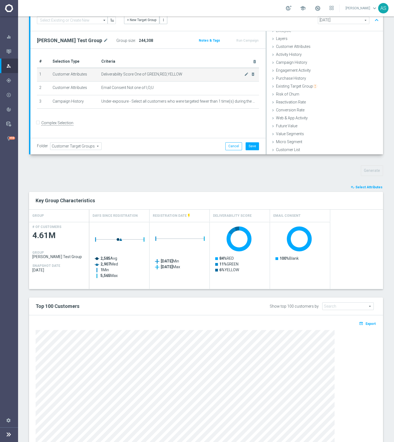
click at [219, 76] on span "Deliverability Score One of GREEN,RED,YELLOW" at bounding box center [172, 74] width 143 height 5
click at [247, 74] on icon "mode_edit" at bounding box center [246, 74] width 4 height 4
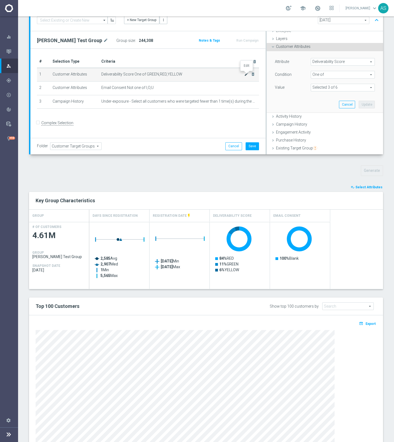
scroll to position [15, 0]
click at [355, 89] on span at bounding box center [343, 87] width 64 height 7
click at [316, 131] on input "RED" at bounding box center [317, 131] width 4 height 4
checkbox input "false"
type input "Selected 2 of 6"
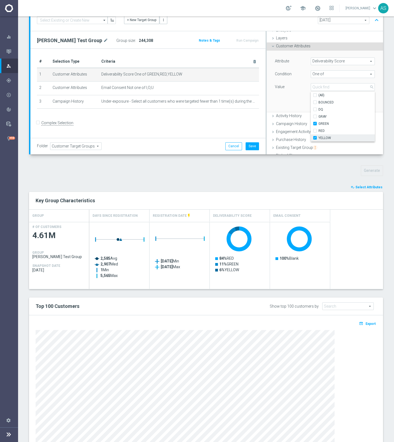
click at [316, 137] on input "YELLOW" at bounding box center [317, 138] width 4 height 4
checkbox input "false"
type input "GREEN"
click at [297, 101] on div "Attribute Deliverability Score Deliverability Score arrow_drop_down search Cond…" at bounding box center [325, 81] width 108 height 61
click at [367, 105] on button "Update" at bounding box center [367, 104] width 16 height 8
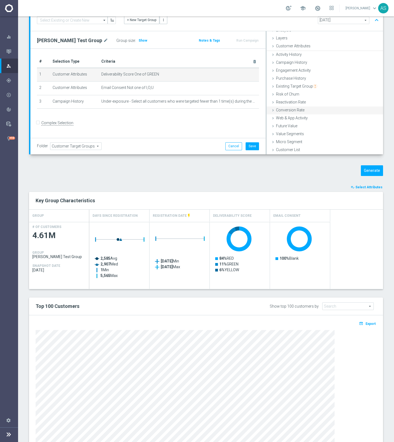
scroll to position [15, 0]
click at [379, 169] on button "Generate" at bounding box center [372, 170] width 22 height 11
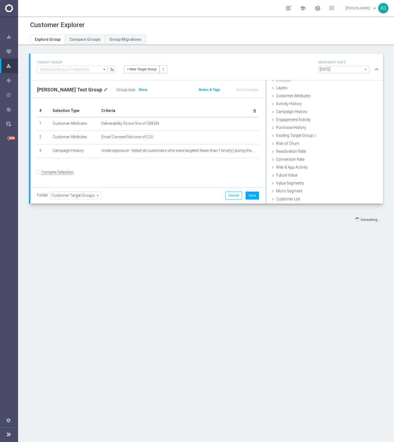
click at [87, 197] on span "Customer Target Groups" at bounding box center [75, 195] width 51 height 7
click at [86, 197] on input "search" at bounding box center [75, 196] width 51 height 8
type input "ada"
click at [73, 190] on span "Adam" at bounding box center [75, 188] width 45 height 4
type input "Adam"
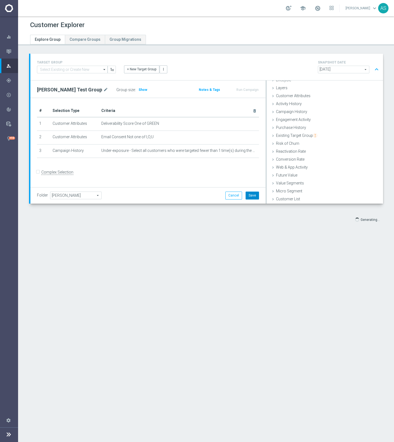
click at [251, 194] on button "Save" at bounding box center [252, 196] width 13 height 8
type input "Adam Test Group"
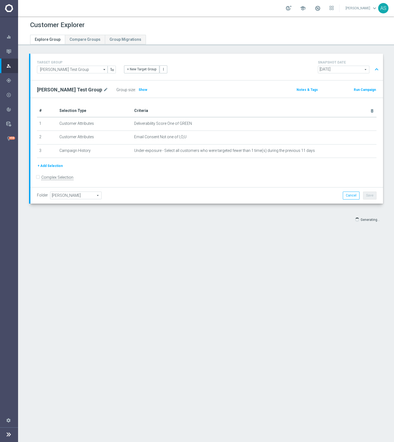
scroll to position [17, 0]
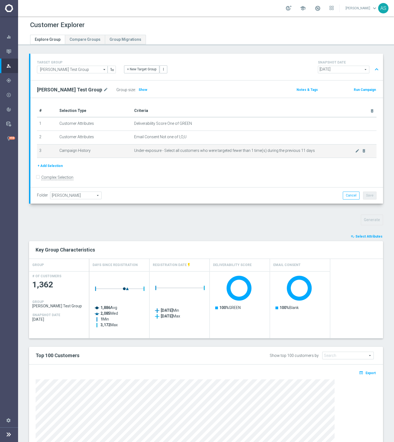
click at [329, 152] on span "Under-exposure - Select all customers who were targeted fewer than 1 time(s) du…" at bounding box center [244, 150] width 221 height 5
click at [357, 152] on icon "mode_edit" at bounding box center [357, 151] width 4 height 4
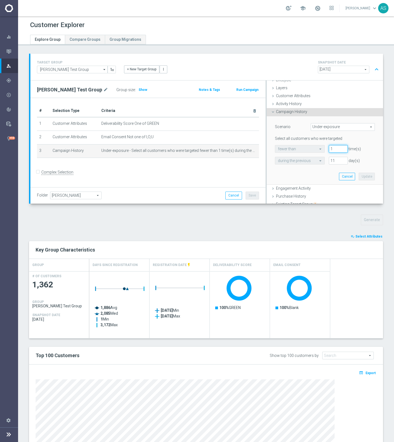
click at [336, 149] on input "1" at bounding box center [338, 149] width 19 height 8
type input "100"
click at [368, 176] on button "Update" at bounding box center [367, 177] width 16 height 8
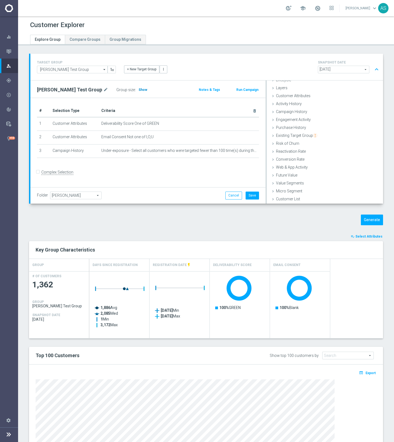
click at [139, 88] on span "Show" at bounding box center [143, 90] width 9 height 4
click at [246, 124] on icon "mode_edit" at bounding box center [246, 123] width 4 height 4
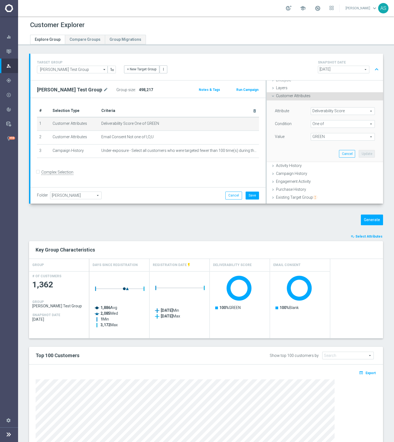
click at [324, 137] on span "GREEN" at bounding box center [343, 136] width 64 height 7
click at [316, 187] on input "YELLOW" at bounding box center [317, 188] width 4 height 4
checkbox input "true"
type input "Selected 2 of 6"
click at [315, 174] on input "GREEN" at bounding box center [317, 174] width 4 height 4
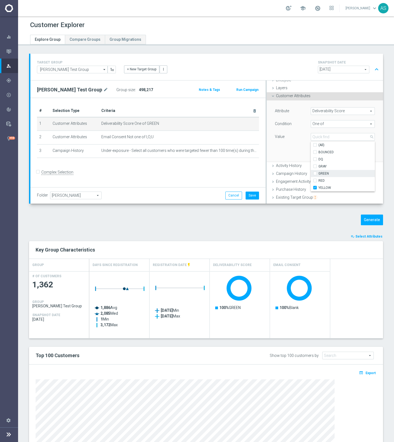
checkbox input "false"
type input "YELLOW"
click at [297, 150] on div "Attribute Deliverability Score Deliverability Score arrow_drop_down search Cond…" at bounding box center [325, 131] width 108 height 61
click at [372, 151] on button "Update" at bounding box center [367, 154] width 16 height 8
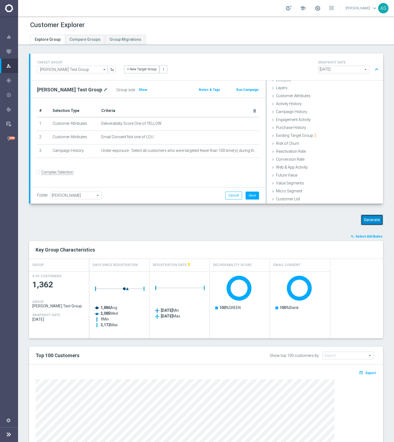
click at [374, 220] on button "Generate" at bounding box center [372, 220] width 22 height 11
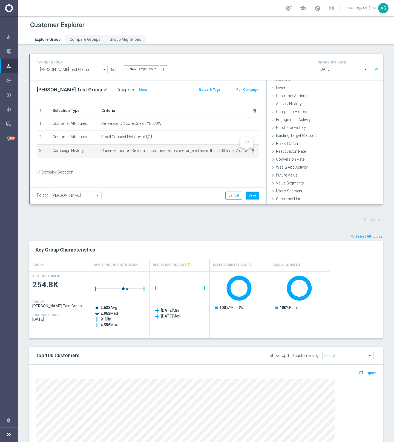
click at [247, 151] on icon "mode_edit" at bounding box center [246, 151] width 4 height 4
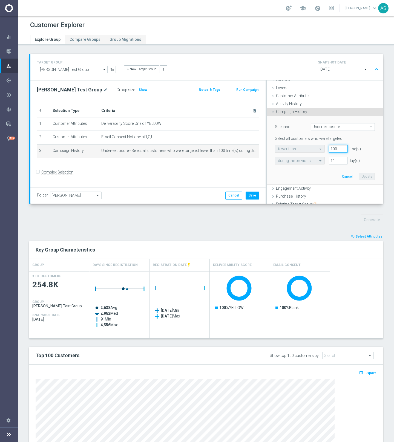
drag, startPoint x: 339, startPoint y: 148, endPoint x: 328, endPoint y: 148, distance: 10.7
click at [328, 148] on div "100 time(s)" at bounding box center [338, 149] width 27 height 8
type input "1"
click at [366, 176] on button "Update" at bounding box center [367, 177] width 16 height 8
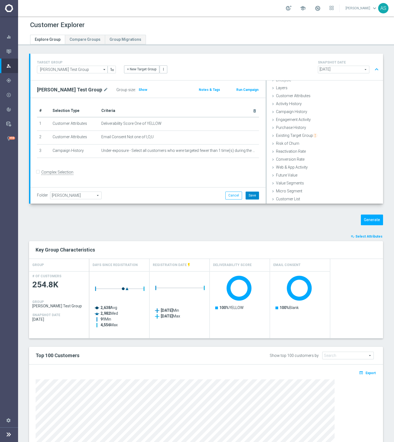
click at [255, 196] on button "Save" at bounding box center [252, 196] width 13 height 8
click at [374, 217] on button "Generate" at bounding box center [372, 220] width 22 height 11
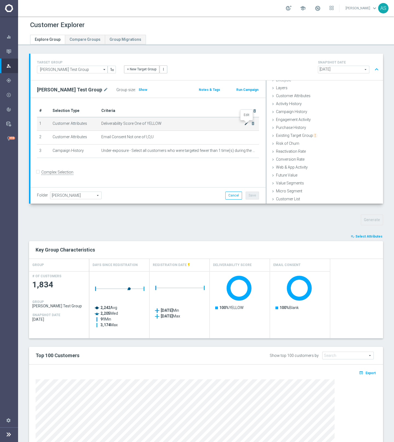
click at [246, 124] on icon "mode_edit" at bounding box center [246, 123] width 4 height 4
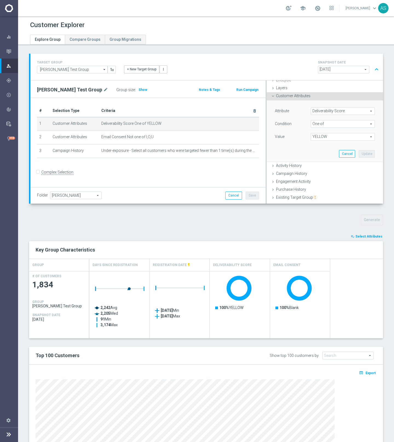
click at [328, 136] on span "YELLOW" at bounding box center [343, 136] width 64 height 7
click at [316, 179] on input "RED" at bounding box center [317, 181] width 4 height 4
checkbox input "true"
type input "Selected 2 of 6"
click at [316, 188] on input "YELLOW" at bounding box center [317, 188] width 4 height 4
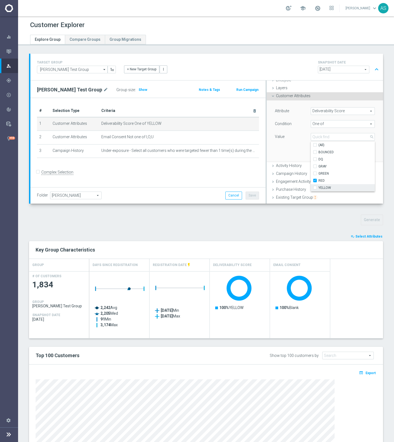
checkbox input "false"
type input "RED"
click at [297, 152] on div "Attribute Deliverability Score Deliverability Score arrow_drop_down search Cond…" at bounding box center [325, 131] width 108 height 61
click at [368, 154] on button "Update" at bounding box center [367, 154] width 16 height 8
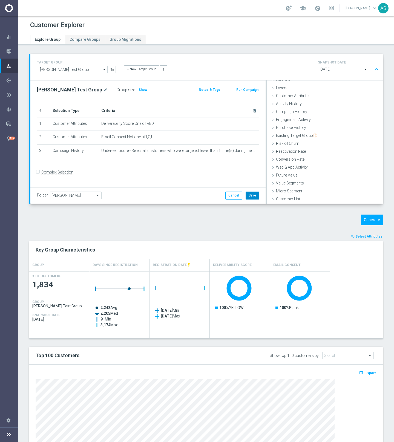
click at [252, 194] on button "Save" at bounding box center [252, 196] width 13 height 8
click at [372, 220] on button "Generate" at bounding box center [372, 220] width 22 height 11
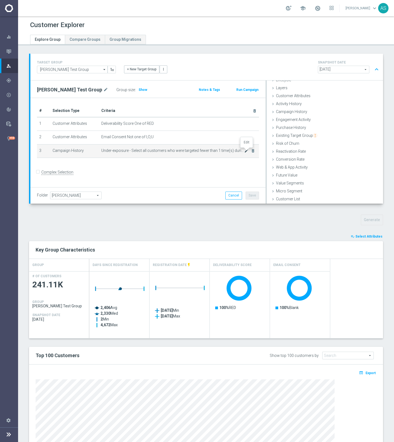
click at [246, 152] on icon "mode_edit" at bounding box center [246, 151] width 4 height 4
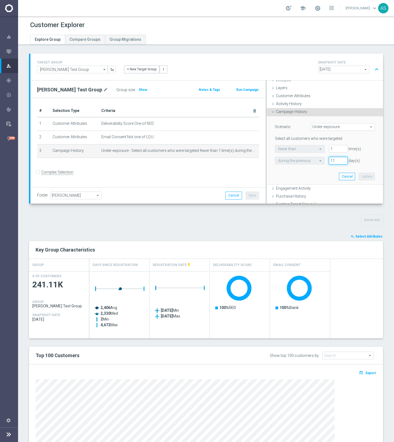
click at [337, 162] on input "11" at bounding box center [338, 161] width 19 height 8
type input "1"
type input "90"
click at [374, 178] on button "Update" at bounding box center [367, 177] width 16 height 8
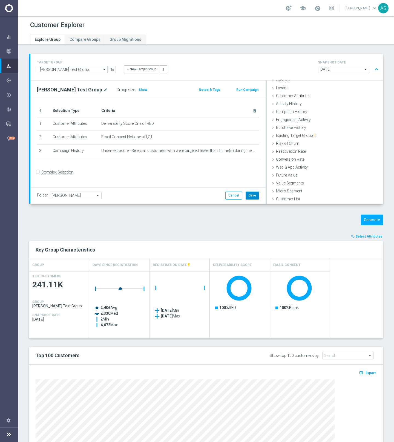
click at [256, 196] on button "Save" at bounding box center [252, 196] width 13 height 8
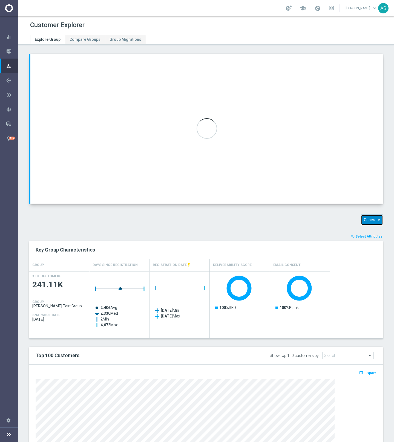
click at [369, 219] on button "Generate" at bounding box center [372, 220] width 22 height 11
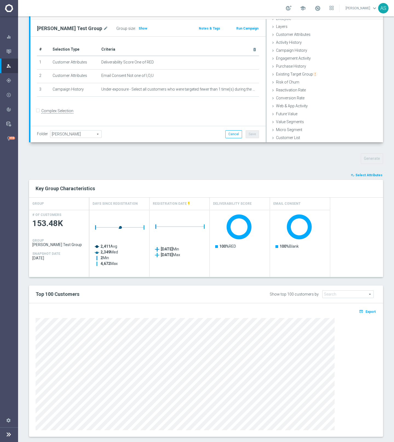
scroll to position [70, 0]
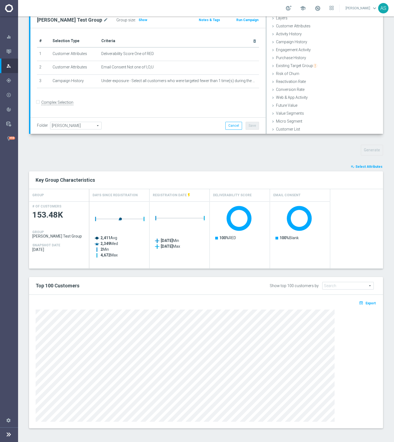
click at [344, 286] on span "Future Value" at bounding box center [348, 285] width 51 height 7
click at [288, 287] on div "Show top 100 customers by" at bounding box center [294, 286] width 49 height 5
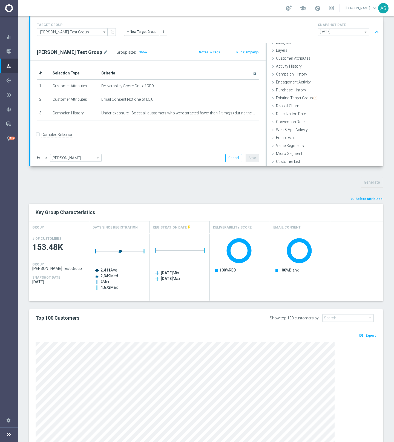
scroll to position [0, 0]
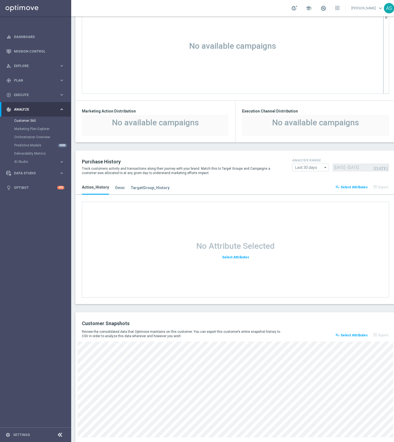
scroll to position [426, 0]
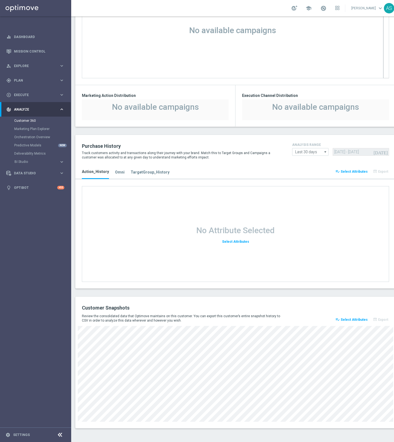
click at [357, 322] on button "playlist_add_check Select Attributes" at bounding box center [352, 320] width 34 height 8
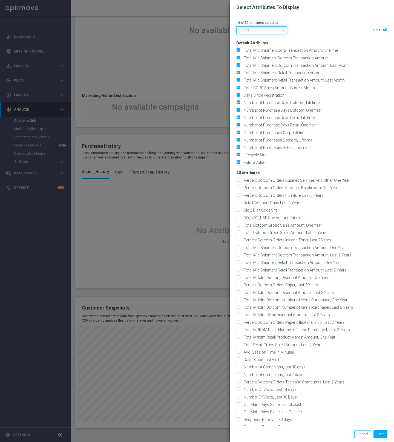
click at [266, 33] on input "text" at bounding box center [261, 30] width 51 height 8
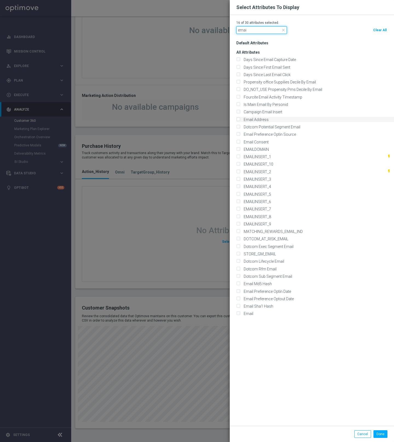
type input "emai"
click at [262, 120] on label "Email Address" at bounding box center [255, 119] width 27 height 5
click at [240, 120] on input "Email Address" at bounding box center [238, 120] width 4 height 4
checkbox input "true"
click at [257, 141] on label "Email Consent" at bounding box center [255, 142] width 27 height 5
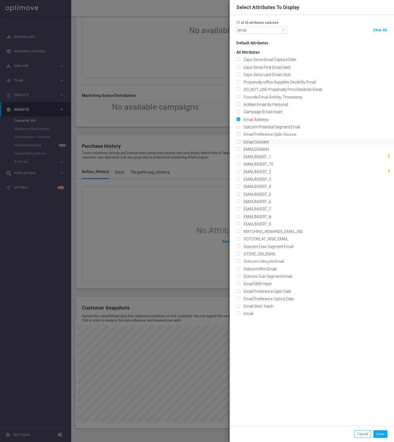
click at [240, 141] on input "Email Consent" at bounding box center [238, 143] width 4 height 4
checkbox input "true"
click at [283, 31] on span "close" at bounding box center [283, 30] width 4 height 4
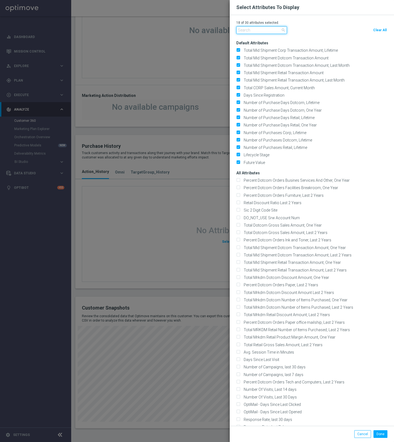
click at [278, 31] on input "text" at bounding box center [261, 30] width 51 height 8
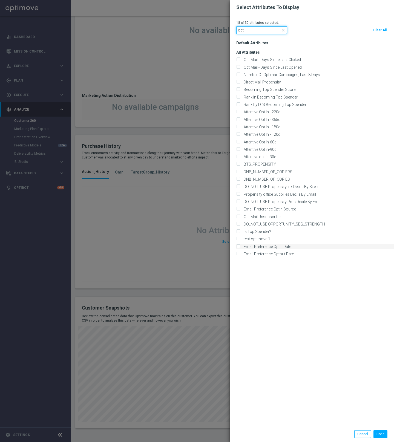
type input "opt"
click at [272, 248] on label "Email Preference Optin Date" at bounding box center [266, 246] width 49 height 5
click at [240, 248] on input "Email Preference Optin Date" at bounding box center [238, 247] width 4 height 4
checkbox input "true"
click at [271, 254] on label "Email Preference Optout Date" at bounding box center [268, 254] width 52 height 5
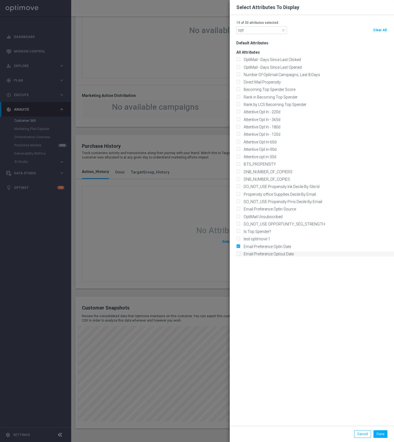
click at [240, 254] on input "Email Preference Optout Date" at bounding box center [238, 255] width 4 height 4
checkbox input "true"
click at [270, 210] on label "Email Preference Optin Source" at bounding box center [269, 209] width 54 height 5
click at [240, 210] on input "Email Preference Optin Source" at bounding box center [238, 210] width 4 height 4
checkbox input "true"
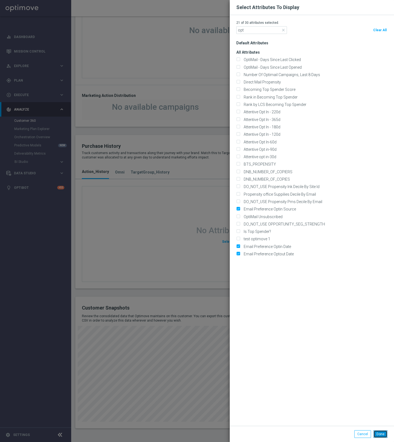
click at [381, 435] on button "Done" at bounding box center [381, 435] width 14 height 8
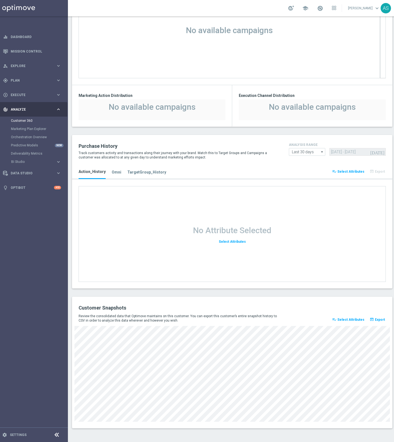
scroll to position [0, 6]
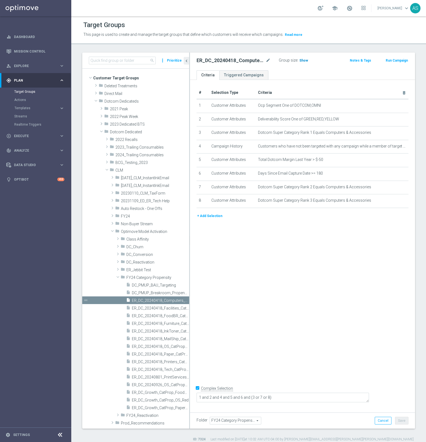
click at [301, 60] on span "Show" at bounding box center [303, 61] width 9 height 4
click at [102, 61] on input at bounding box center [122, 61] width 67 height 8
paste input "ER_DC_20240805_ProdRec_THURS_RED"
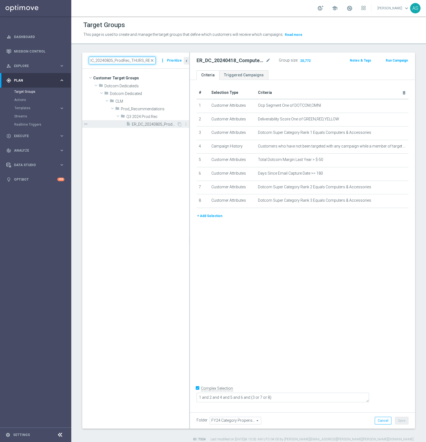
type input "ER_DC_20240805_ProdRec_THURS_RED"
click at [158, 125] on span "ER_DC_20240805_ProdRec_THURS_RED" at bounding box center [154, 124] width 45 height 5
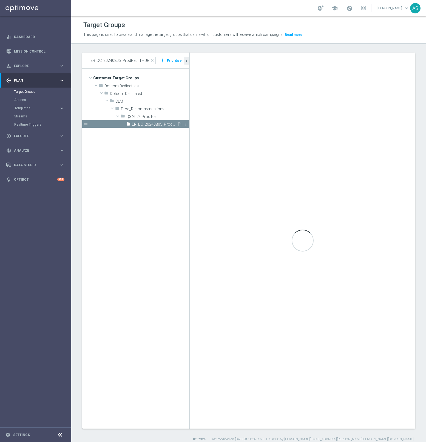
type textarea "1 and 2 and 3 and 4 and 5 and 6"
type input "Q3 2024 Prod Rec"
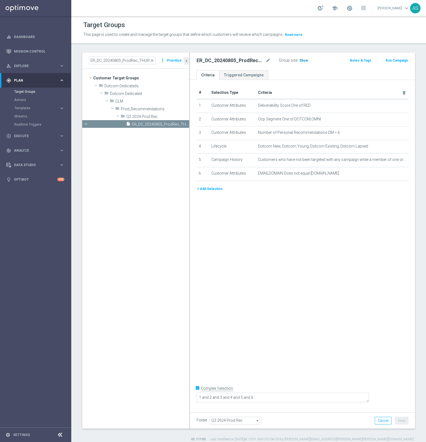
click at [301, 61] on span "Show" at bounding box center [303, 61] width 9 height 4
